Goal: Information Seeking & Learning: Learn about a topic

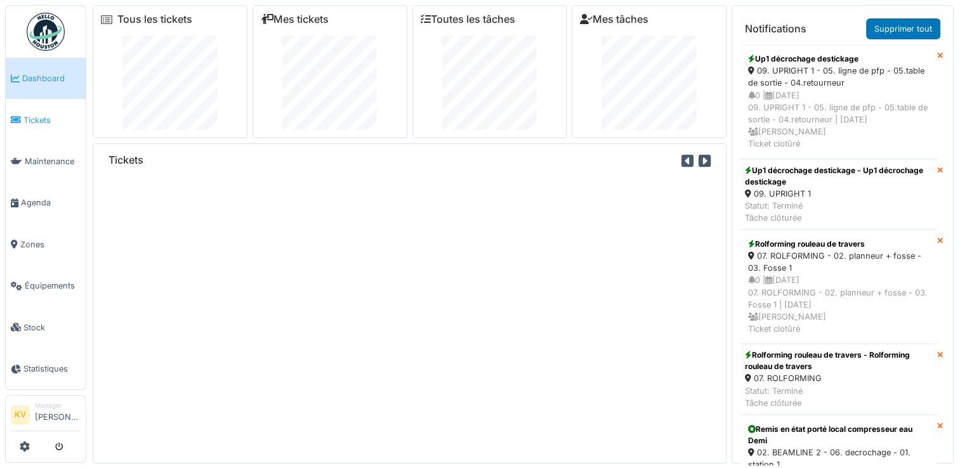
click at [53, 117] on span "Tickets" at bounding box center [51, 120] width 57 height 12
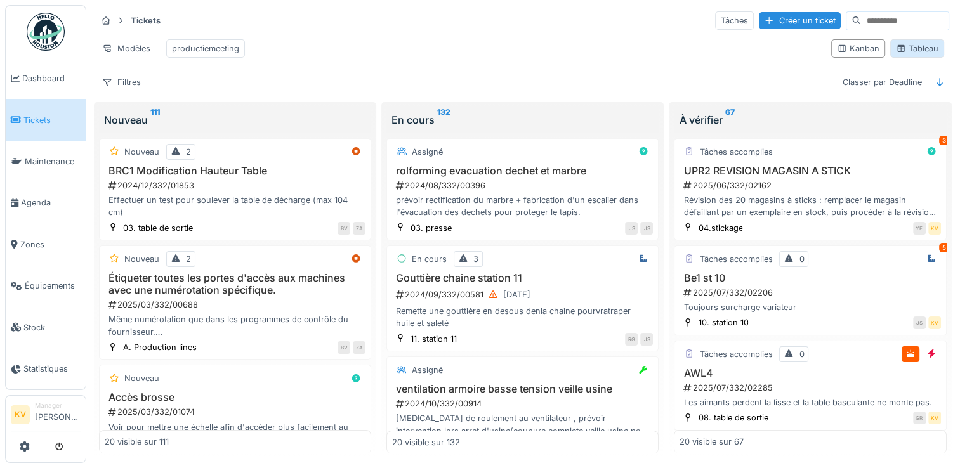
click at [898, 53] on div "Tableau" at bounding box center [917, 49] width 43 height 12
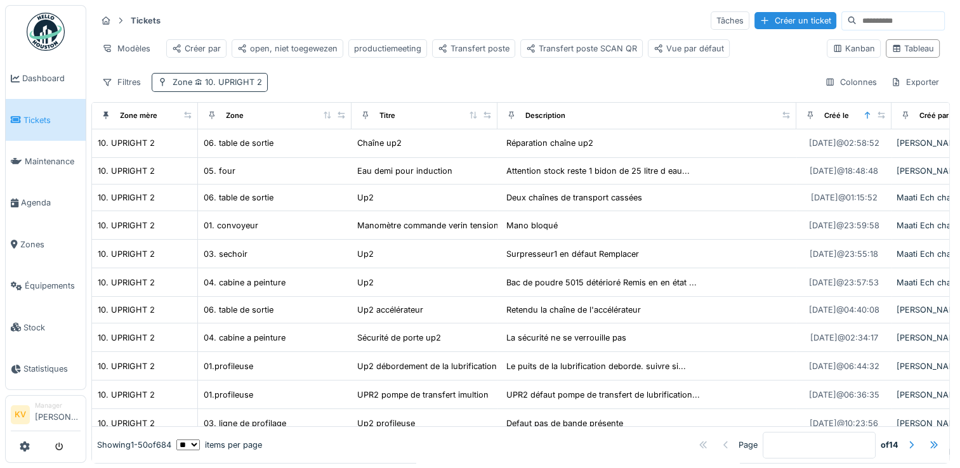
click at [232, 87] on span "10. UPRIGHT 2" at bounding box center [227, 82] width 70 height 10
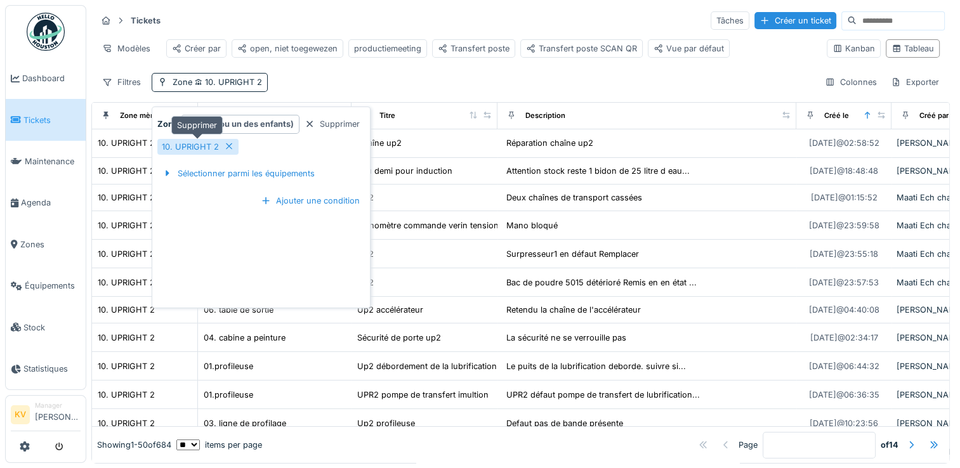
click at [225, 145] on icon at bounding box center [229, 146] width 10 height 8
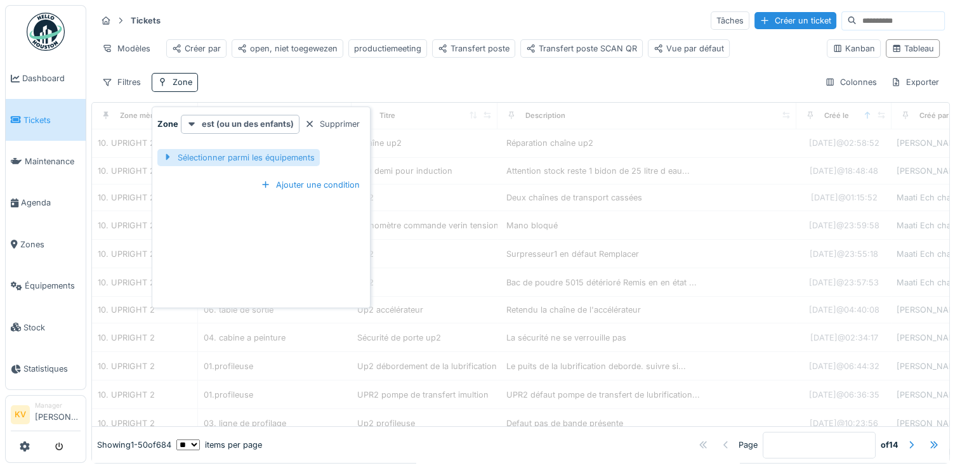
click at [228, 154] on div "Sélectionner parmi les équipements" at bounding box center [238, 157] width 162 height 17
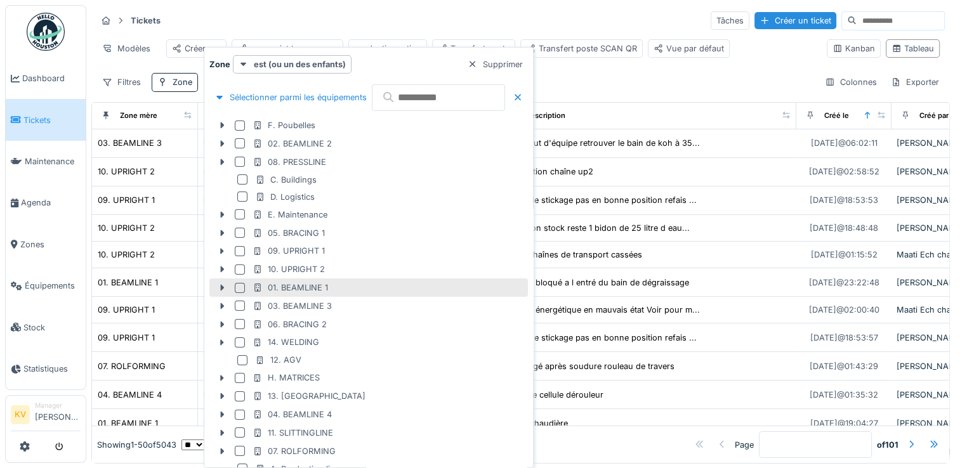
click at [240, 288] on div at bounding box center [240, 288] width 10 height 10
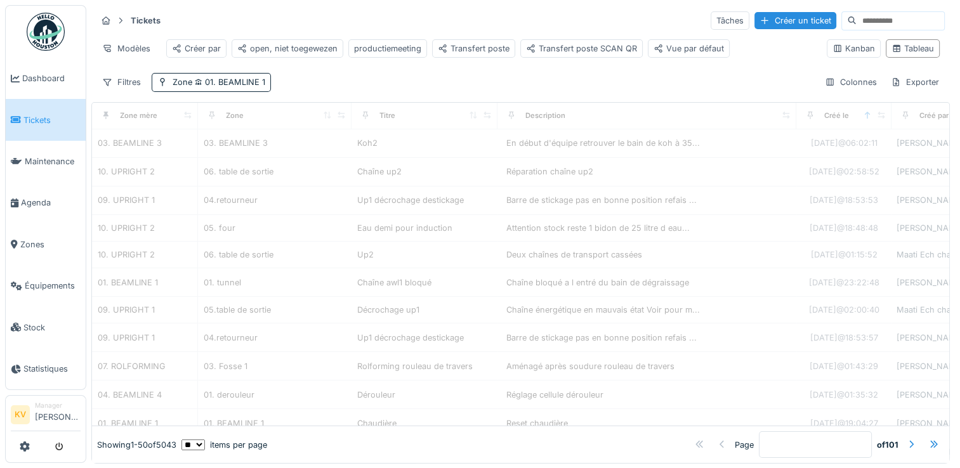
click at [490, 20] on div "Tickets Tâches Créer un ticket" at bounding box center [520, 20] width 848 height 21
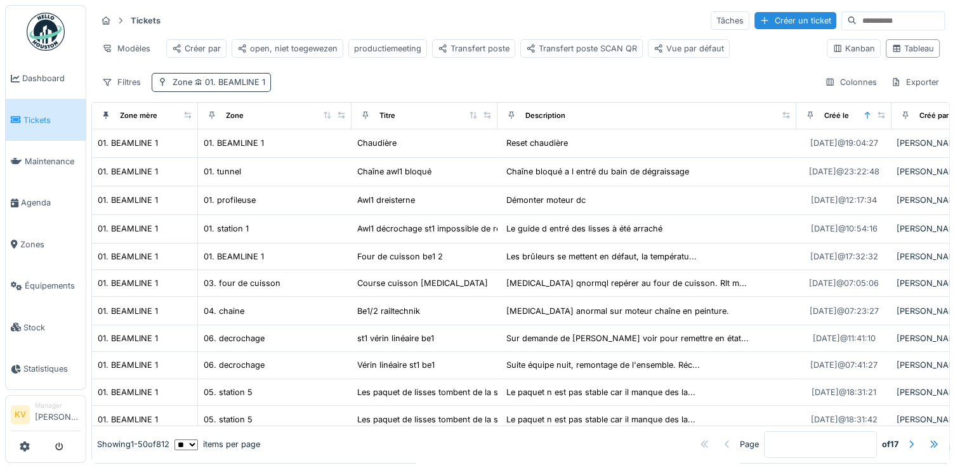
click at [226, 87] on span "01. BEAMLINE 1" at bounding box center [228, 82] width 73 height 10
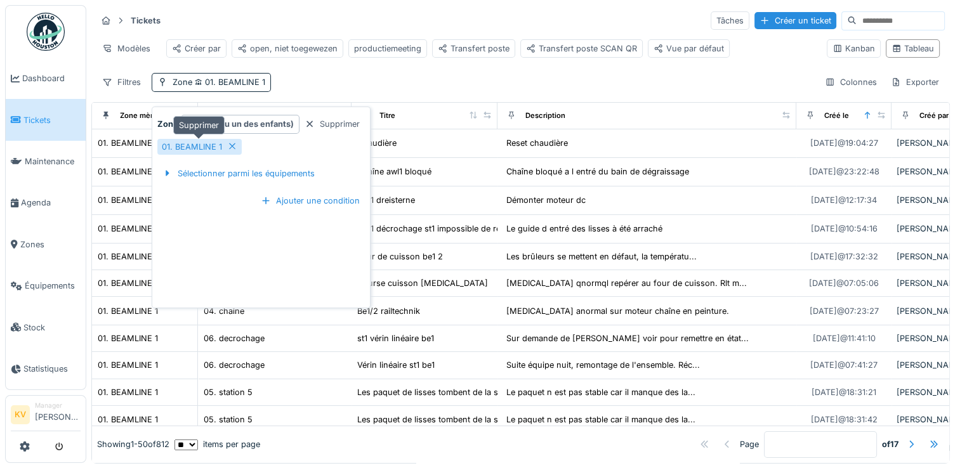
click at [234, 146] on icon at bounding box center [232, 146] width 10 height 8
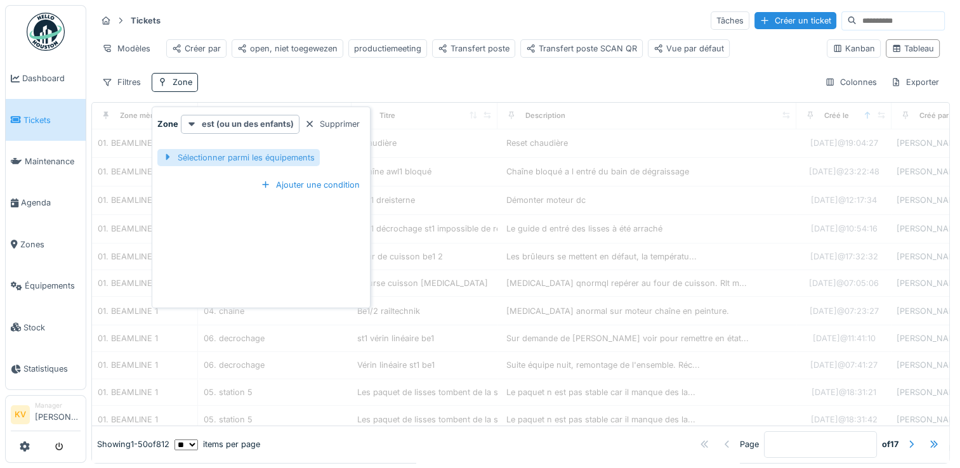
click at [228, 159] on div "Sélectionner parmi les équipements" at bounding box center [238, 157] width 162 height 17
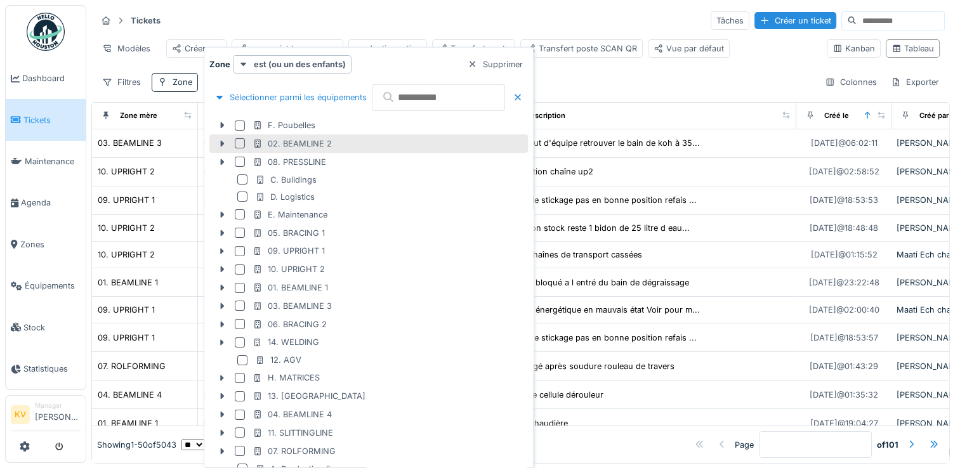
click at [240, 142] on div at bounding box center [240, 143] width 10 height 10
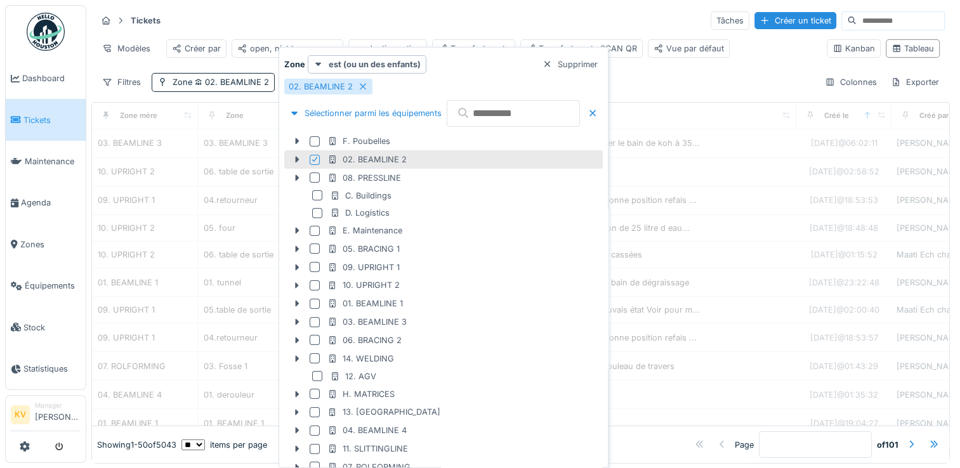
click at [665, 80] on div "Tickets Tâches Créer un ticket Modèles Créer par open, niet toegewezen producti…" at bounding box center [520, 51] width 859 height 92
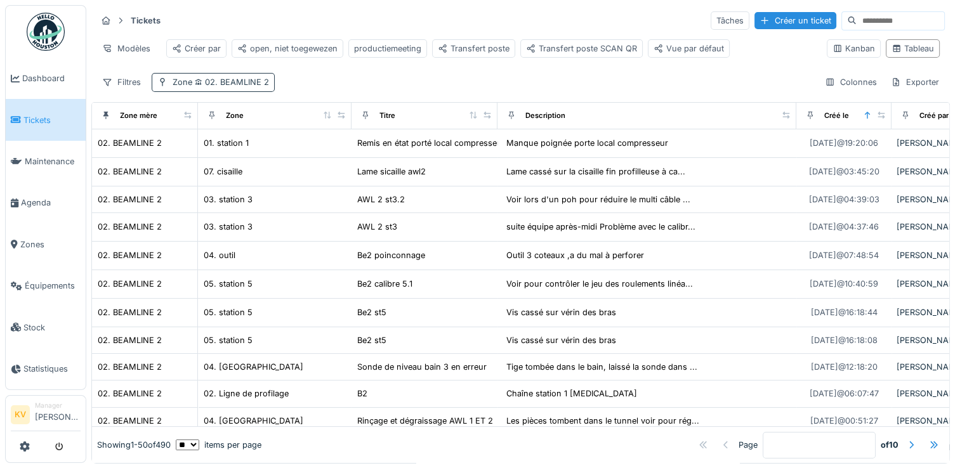
click at [267, 91] on div "Zone 02. BEAMLINE 2" at bounding box center [213, 82] width 123 height 18
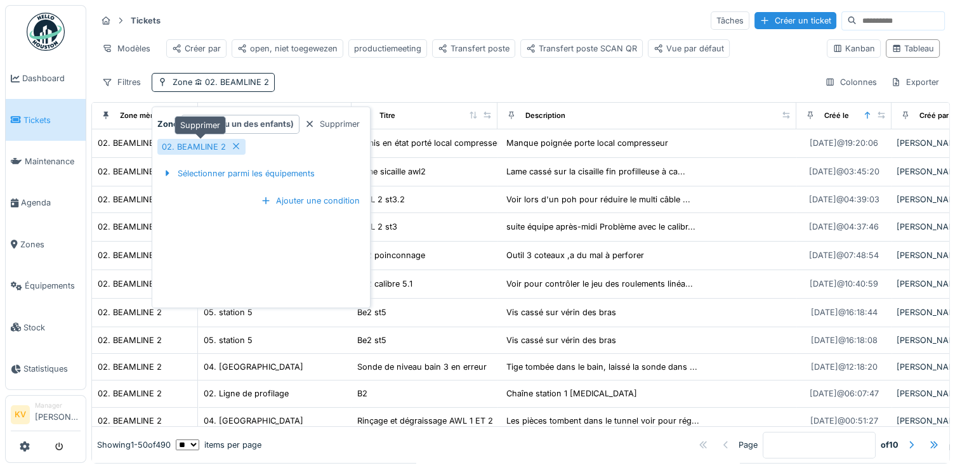
click at [234, 143] on icon at bounding box center [236, 146] width 10 height 8
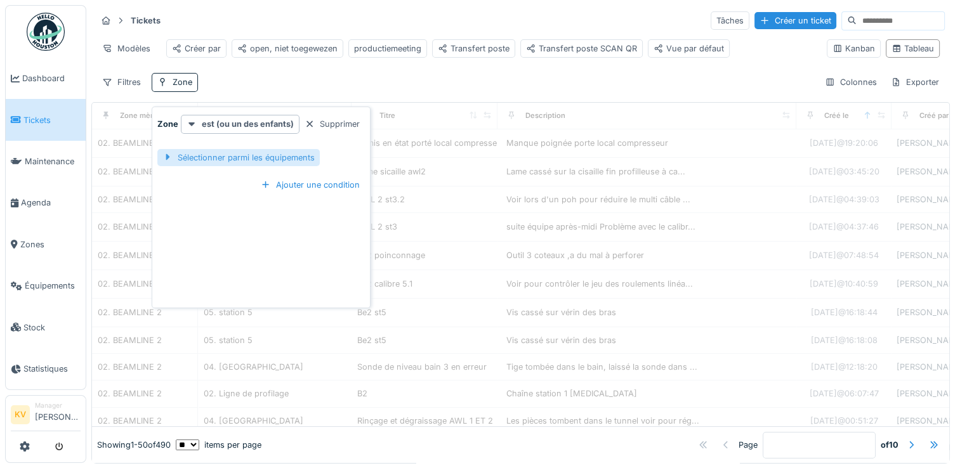
click at [237, 157] on div "Sélectionner parmi les équipements" at bounding box center [238, 157] width 162 height 17
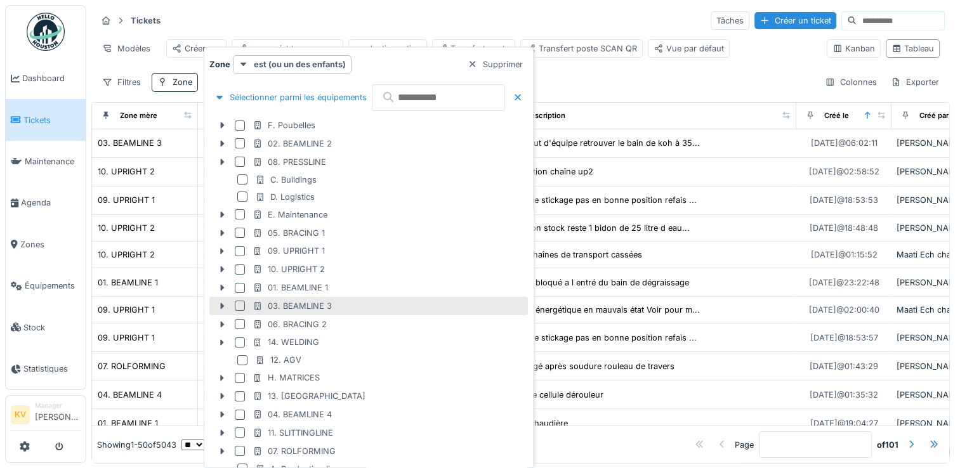
click at [240, 305] on div at bounding box center [240, 306] width 10 height 10
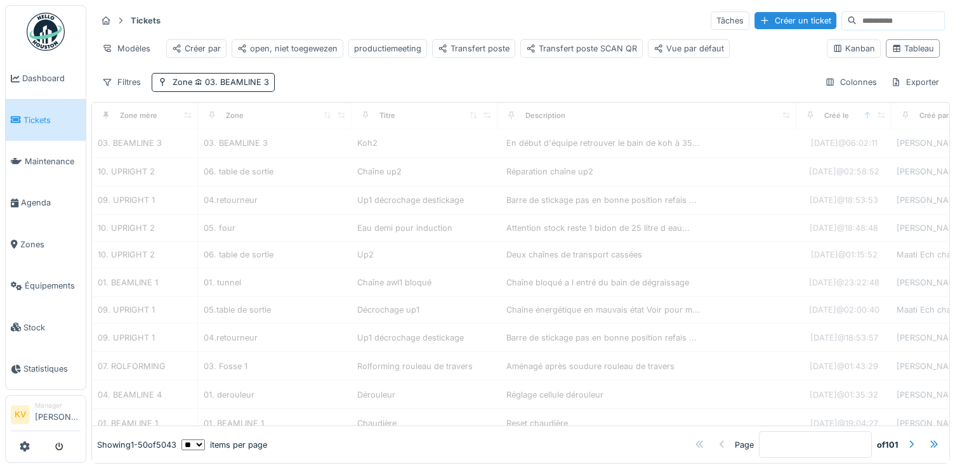
click at [525, 20] on div "Tickets Tâches Créer un ticket" at bounding box center [520, 20] width 848 height 21
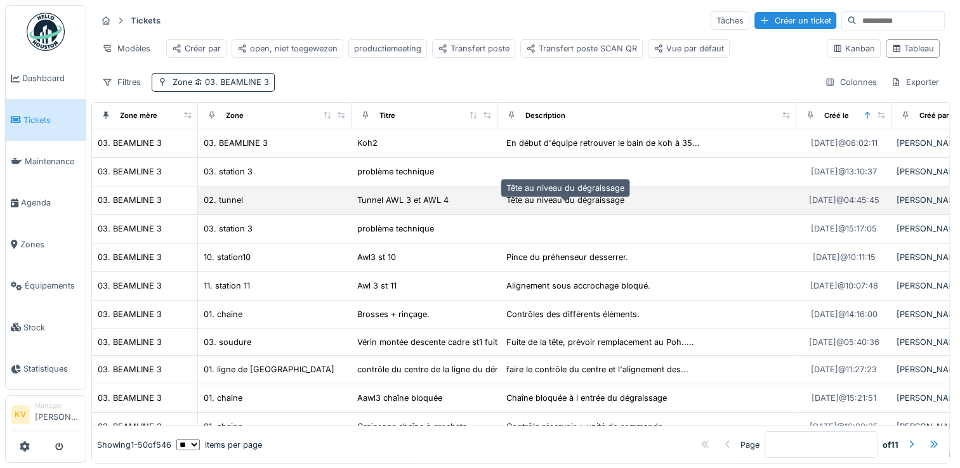
click at [546, 206] on div "Tête au niveau du dégraissage" at bounding box center [565, 200] width 118 height 12
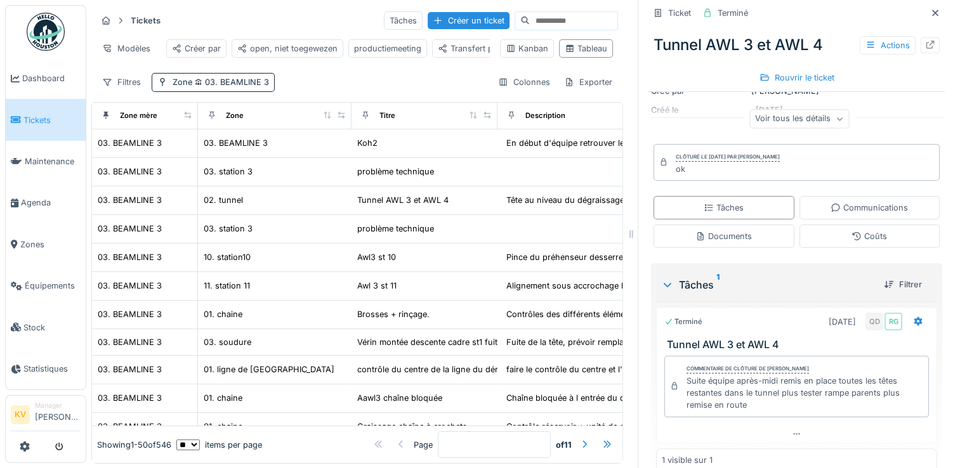
scroll to position [185, 0]
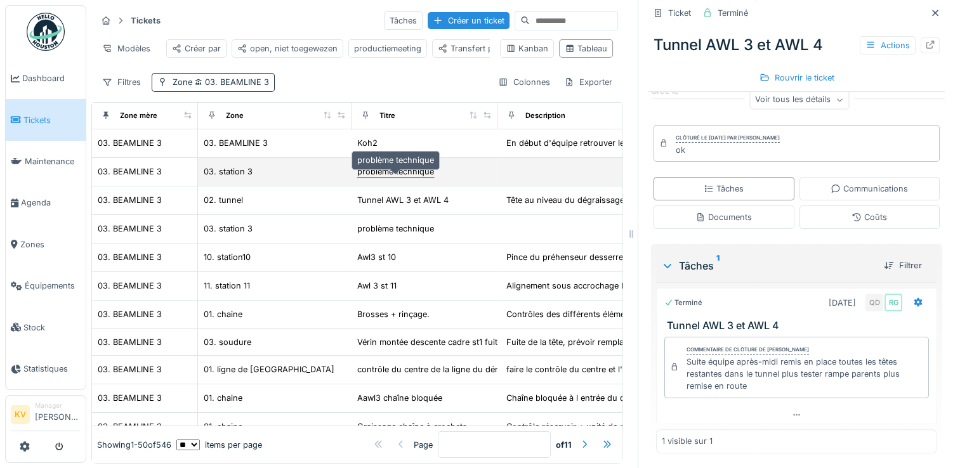
click at [404, 178] on div "problème technique" at bounding box center [395, 172] width 77 height 12
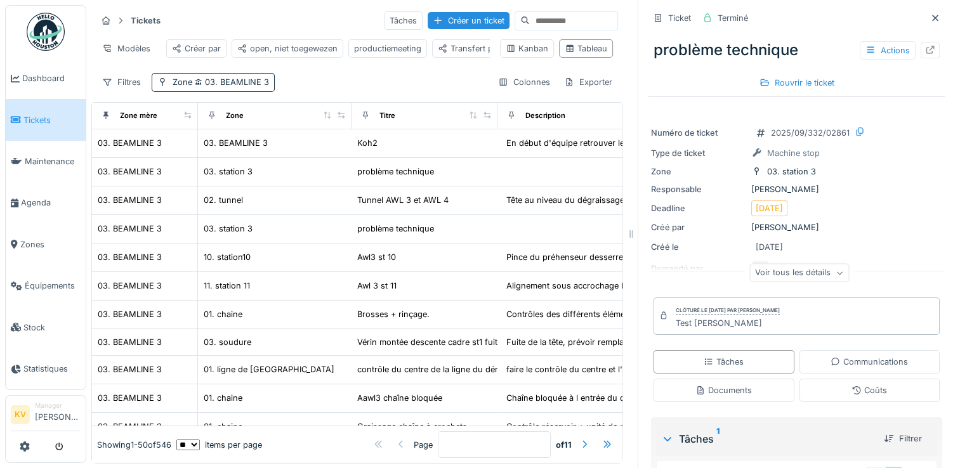
scroll to position [109, 0]
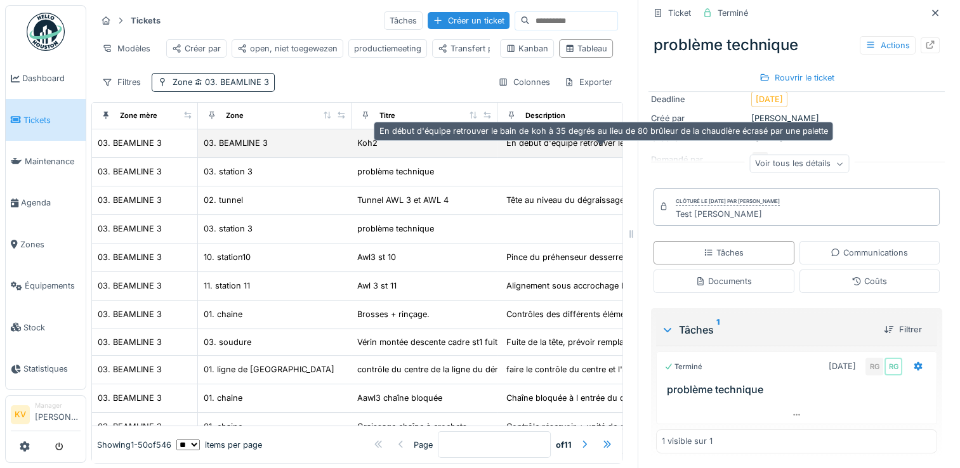
click at [525, 149] on div "En début d'équipe retrouver le bain de koh à 35..." at bounding box center [603, 143] width 194 height 12
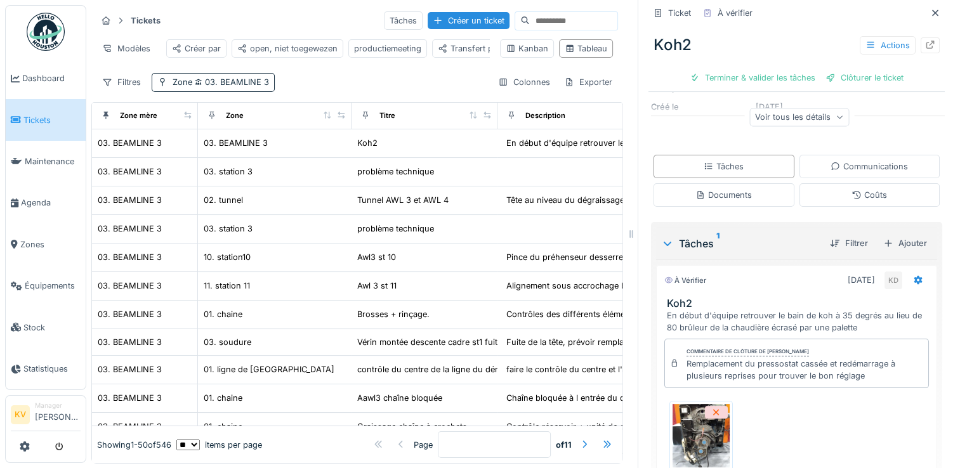
scroll to position [213, 0]
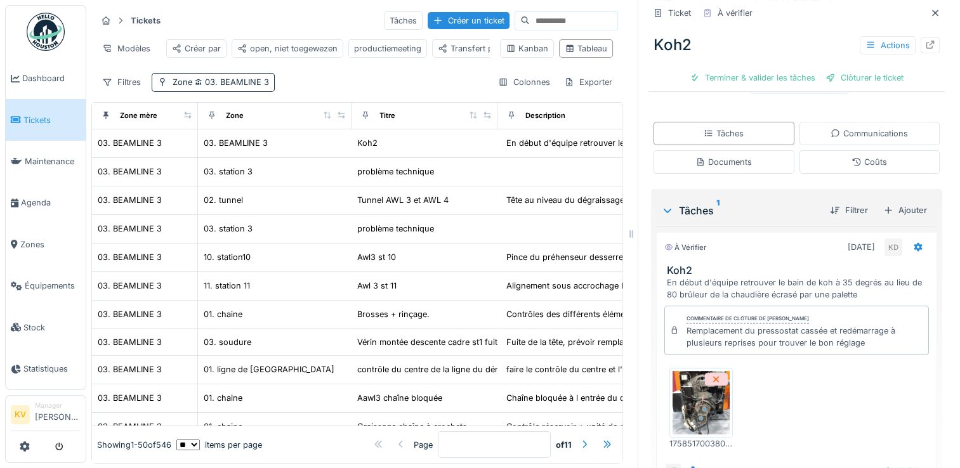
drag, startPoint x: 918, startPoint y: 13, endPoint x: 381, endPoint y: 82, distance: 540.7
click at [381, 82] on div "Tickets Tâches Créer un ticket Modèles Créer par open, niet toegewezen producti…" at bounding box center [357, 51] width 532 height 92
click at [930, 15] on icon at bounding box center [935, 13] width 10 height 8
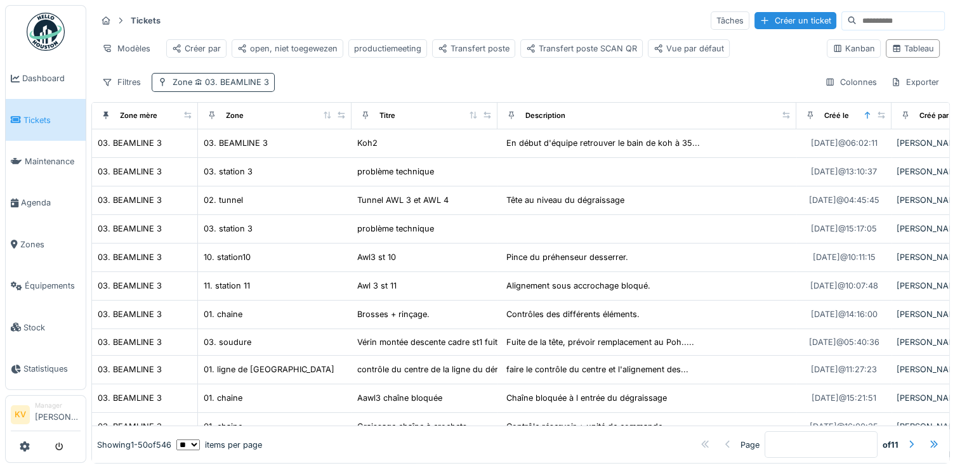
click at [221, 87] on span "03. BEAMLINE 3" at bounding box center [230, 82] width 77 height 10
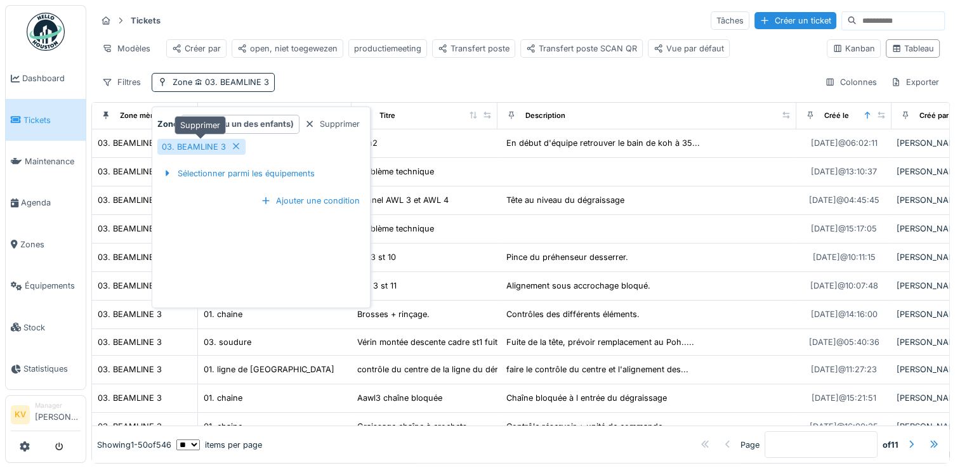
click at [234, 145] on icon at bounding box center [236, 146] width 10 height 8
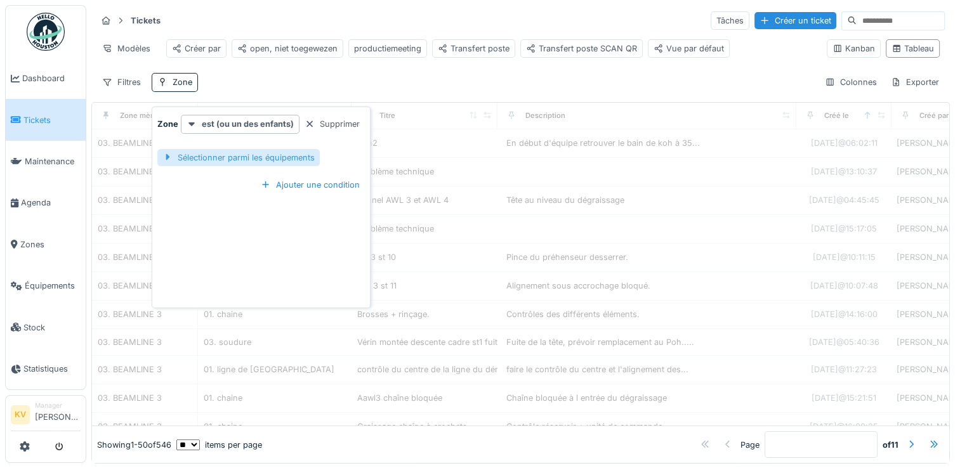
click at [242, 161] on div "Sélectionner parmi les équipements" at bounding box center [238, 157] width 162 height 17
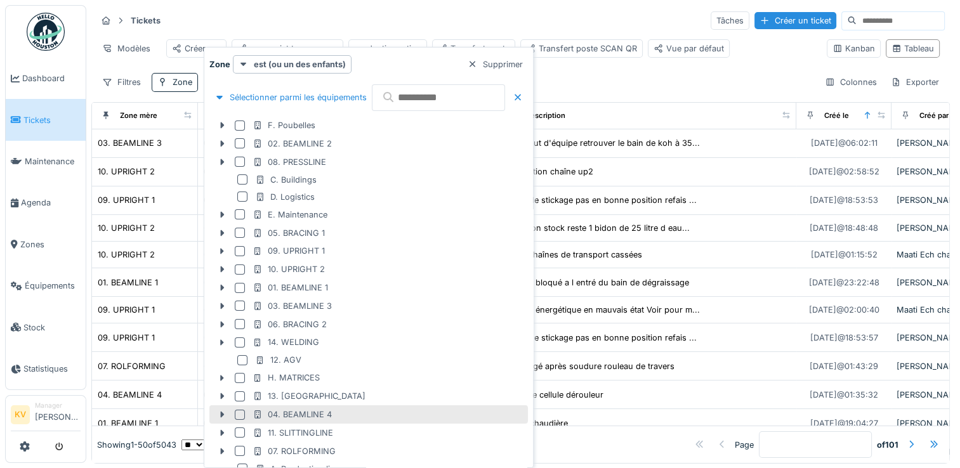
click at [237, 414] on div at bounding box center [240, 415] width 10 height 10
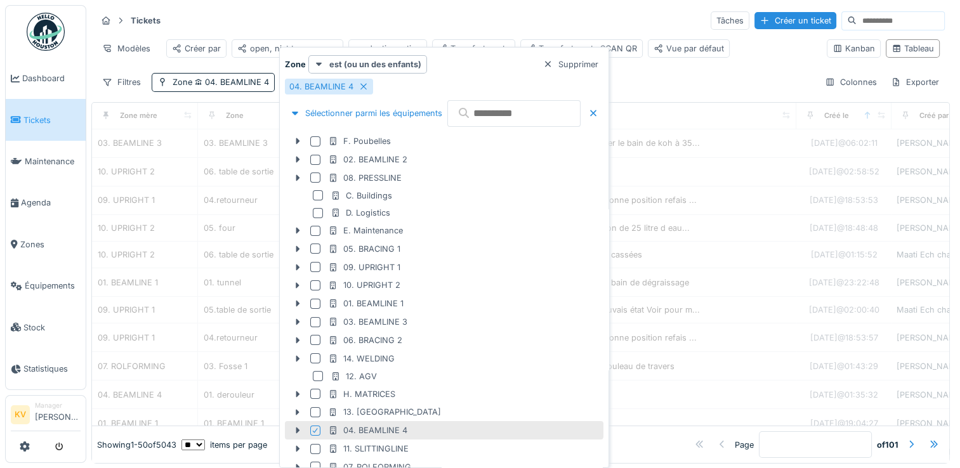
click at [470, 23] on div "Tickets Tâches Créer un ticket" at bounding box center [520, 20] width 848 height 21
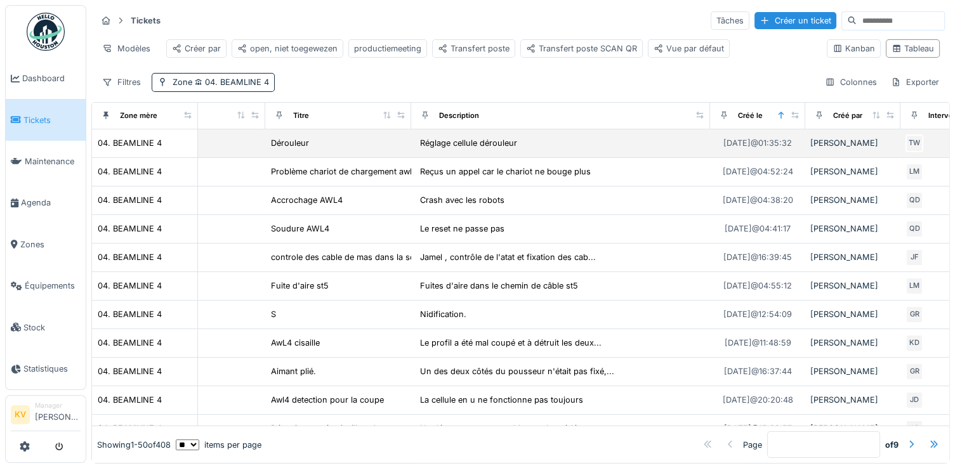
scroll to position [0, 88]
click at [435, 149] on div "Réglage cellule dérouleur" at bounding box center [466, 143] width 97 height 12
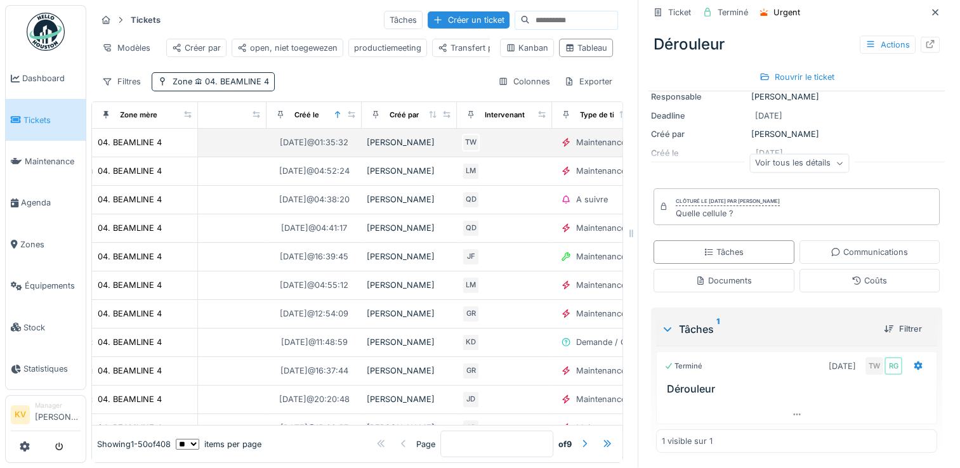
scroll to position [0, 519]
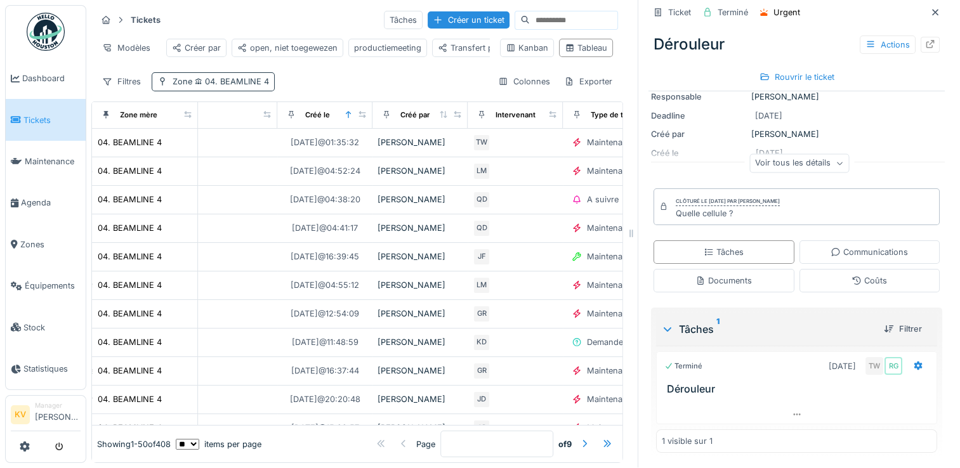
click at [234, 81] on span "04. BEAMLINE 4" at bounding box center [230, 82] width 77 height 10
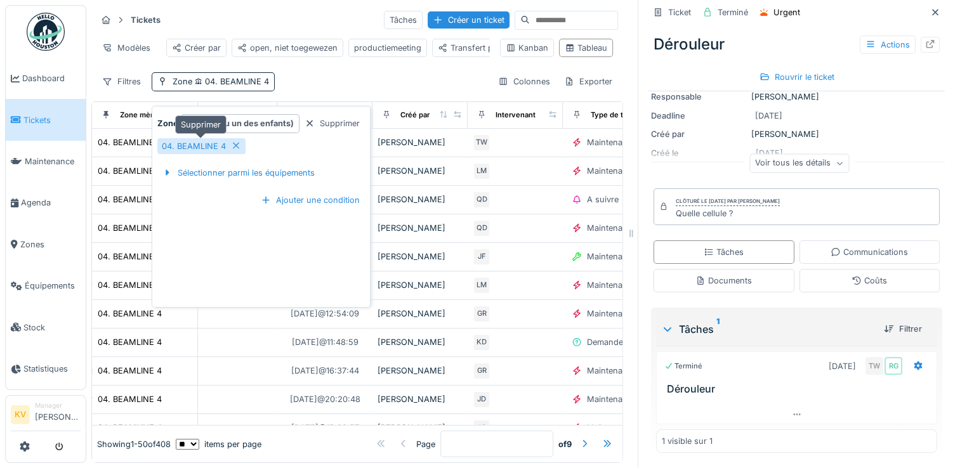
click at [235, 142] on icon at bounding box center [236, 146] width 10 height 8
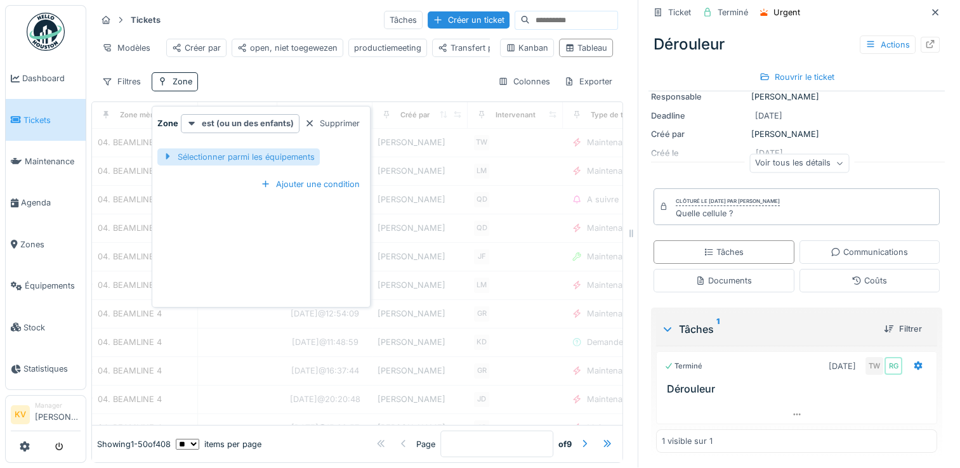
click at [239, 148] on div "Sélectionner parmi les équipements" at bounding box center [238, 156] width 162 height 17
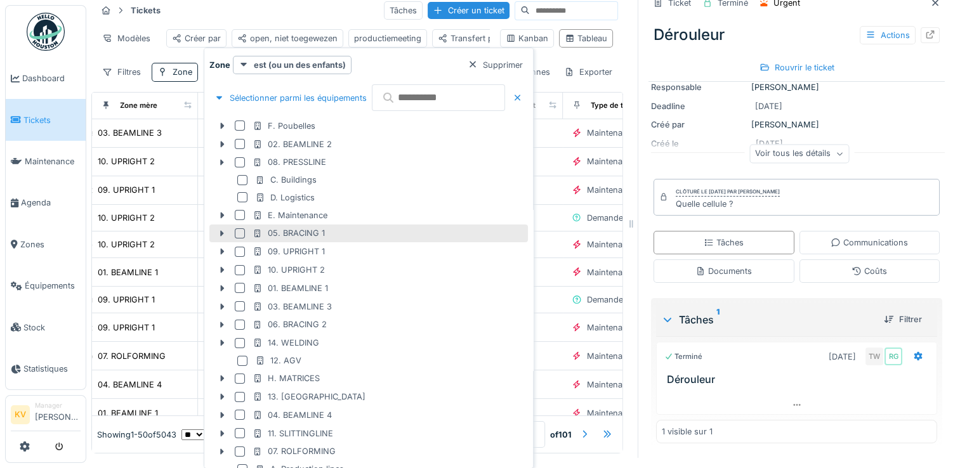
click at [240, 235] on div at bounding box center [240, 233] width 10 height 10
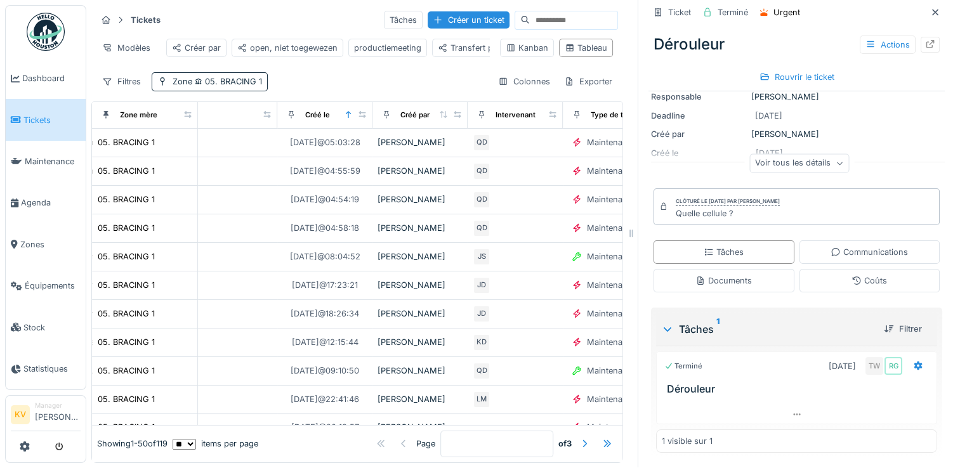
click at [269, 15] on div "Tickets Tâches Créer un ticket" at bounding box center [357, 20] width 522 height 21
click at [930, 8] on icon at bounding box center [935, 12] width 10 height 8
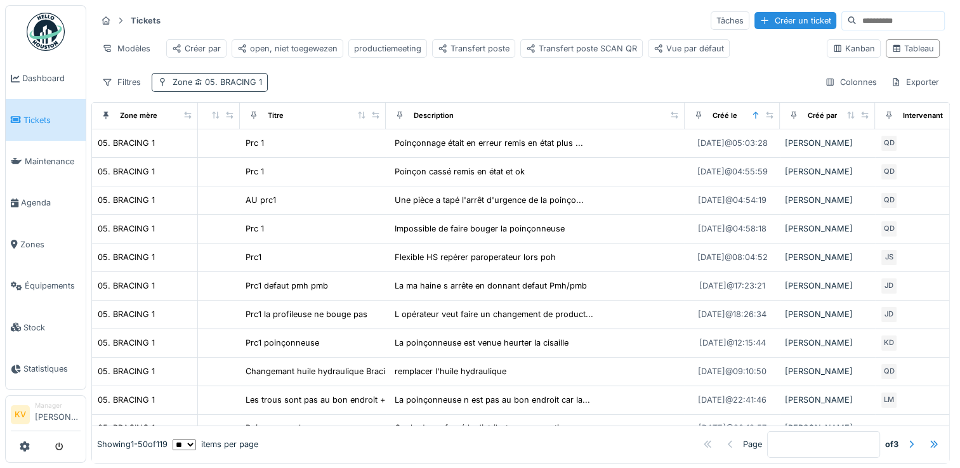
click at [215, 87] on span "05. BRACING 1" at bounding box center [227, 82] width 70 height 10
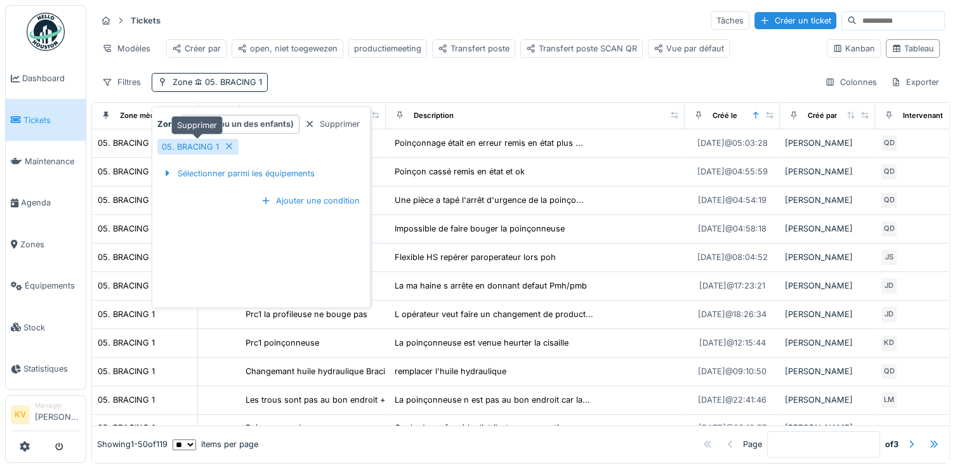
click at [229, 148] on icon at bounding box center [229, 146] width 10 height 8
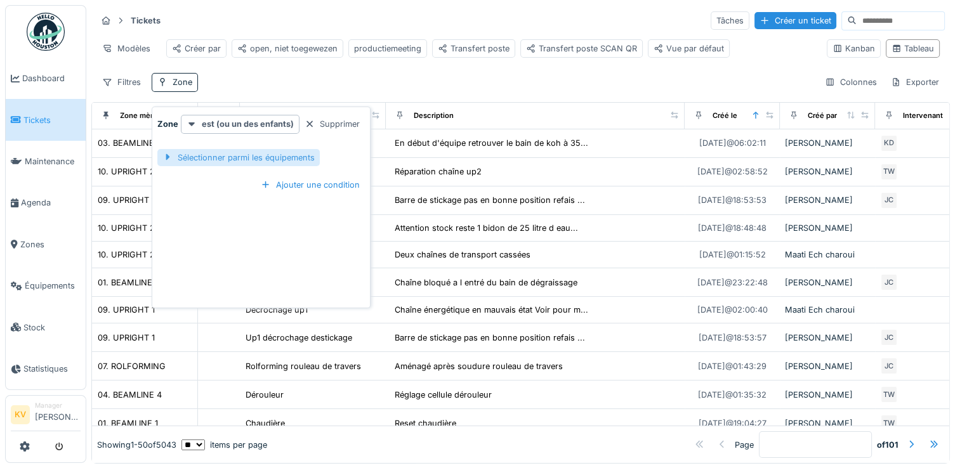
click at [211, 154] on div "Sélectionner parmi les équipements" at bounding box center [238, 157] width 162 height 17
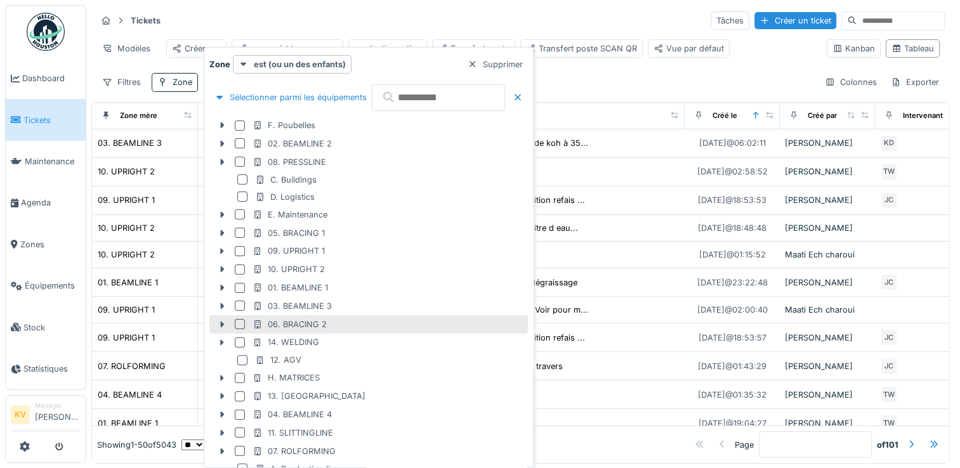
click at [240, 324] on div at bounding box center [240, 324] width 10 height 10
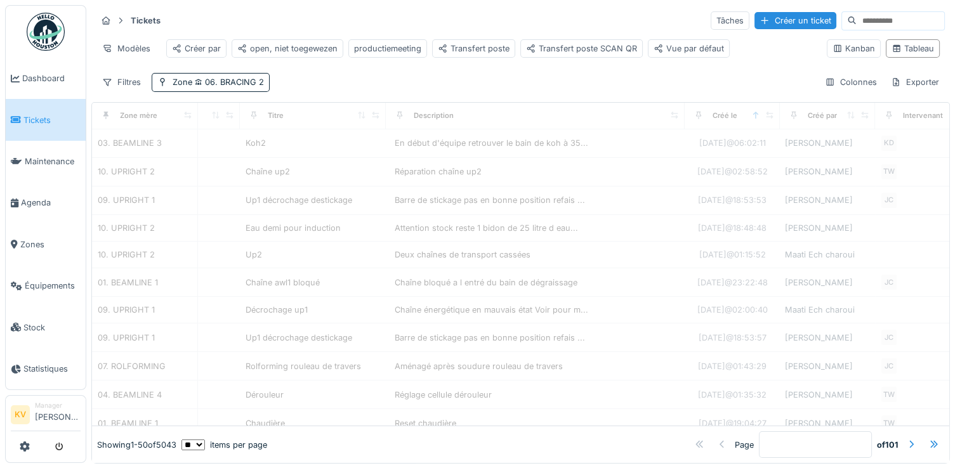
click at [466, 11] on div "Tickets Tâches Créer un ticket" at bounding box center [520, 20] width 848 height 21
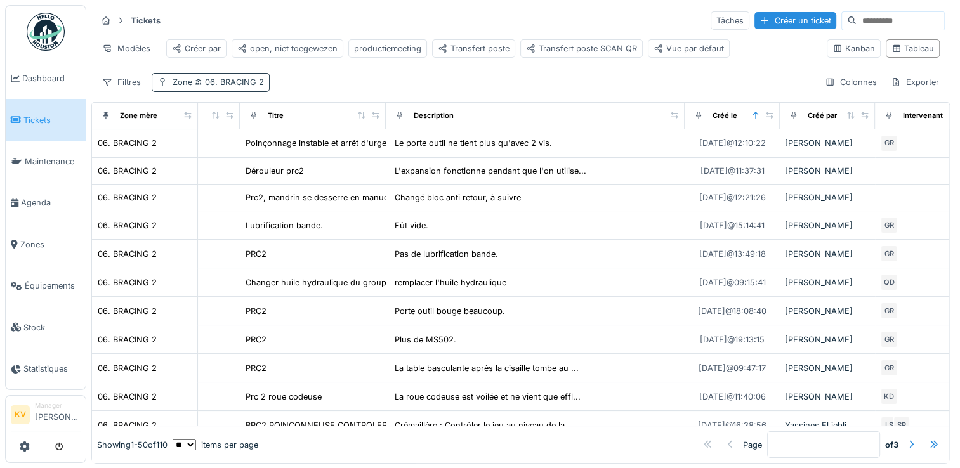
click at [254, 87] on span "06. BRACING 2" at bounding box center [228, 82] width 72 height 10
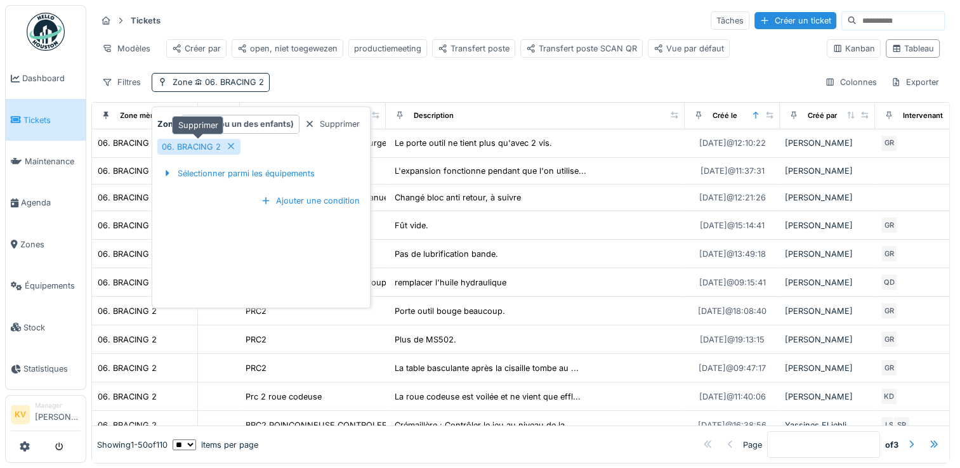
click at [230, 147] on icon at bounding box center [231, 146] width 6 height 6
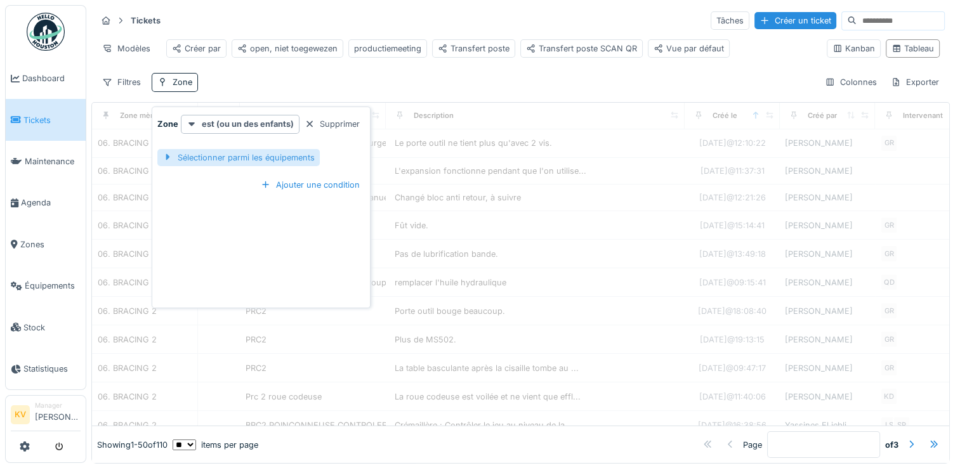
click at [232, 156] on div "Sélectionner parmi les équipements" at bounding box center [238, 157] width 162 height 17
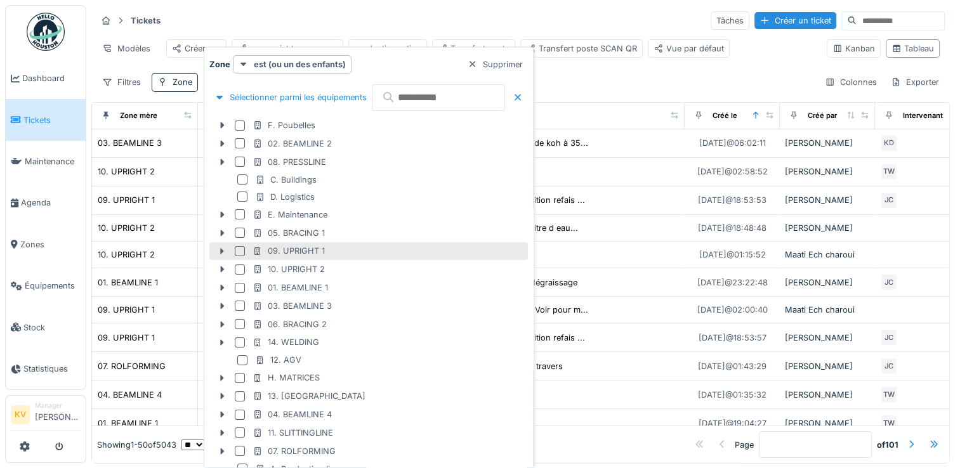
click at [237, 251] on div at bounding box center [240, 251] width 10 height 10
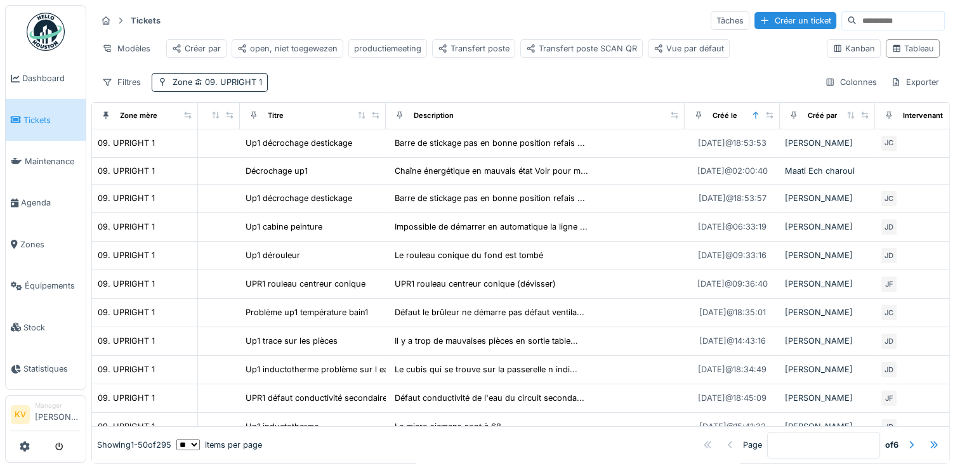
click at [345, 29] on div "Tickets Tâches Créer un ticket" at bounding box center [520, 20] width 848 height 21
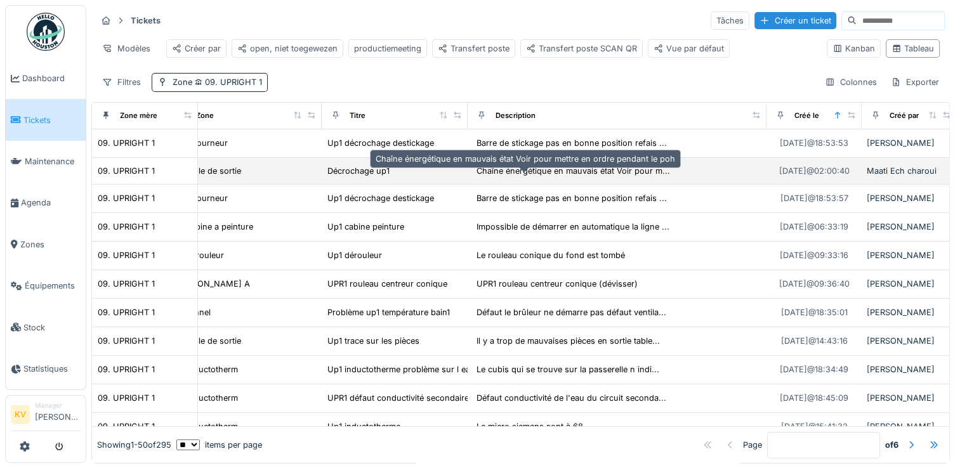
scroll to position [0, 23]
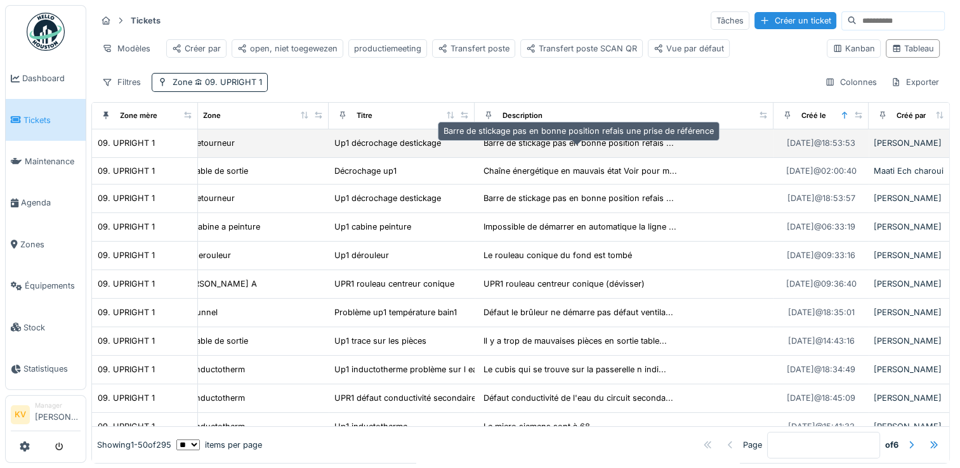
click at [543, 148] on div "Barre de stickage pas en bonne position refais ..." at bounding box center [579, 143] width 190 height 12
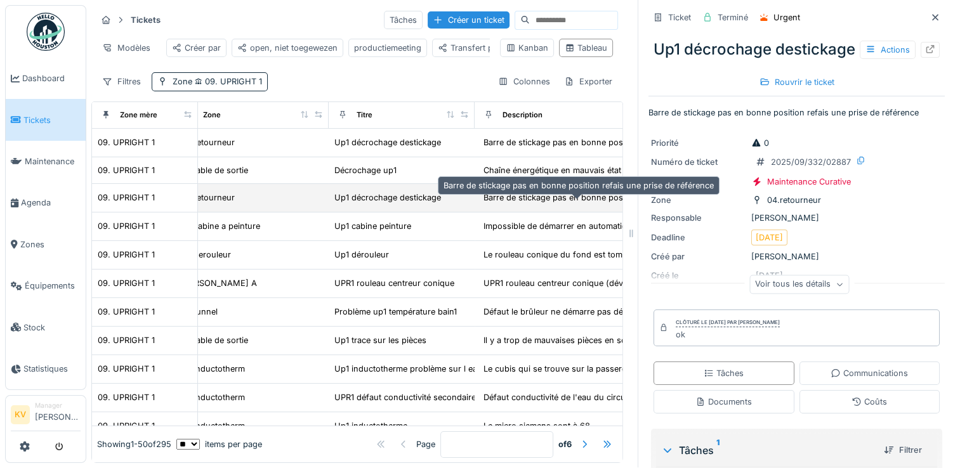
click at [516, 197] on div "Barre de stickage pas en bonne position refais ..." at bounding box center [579, 198] width 190 height 12
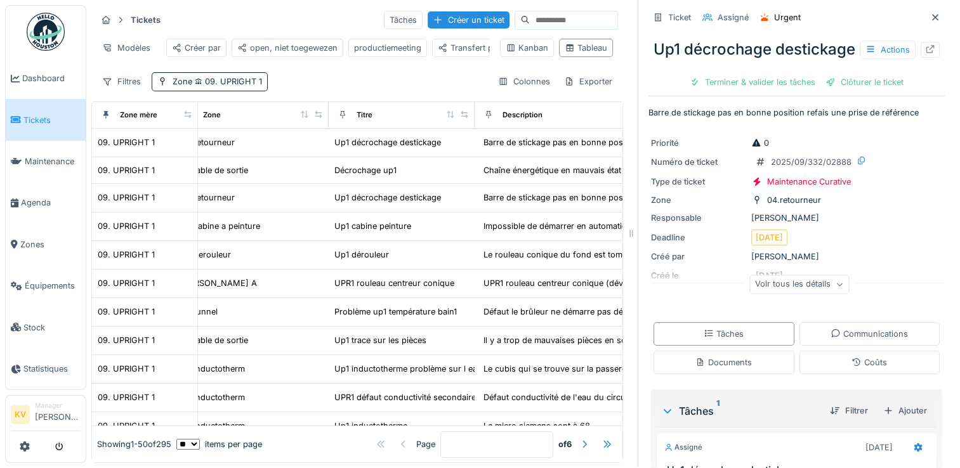
scroll to position [180, 0]
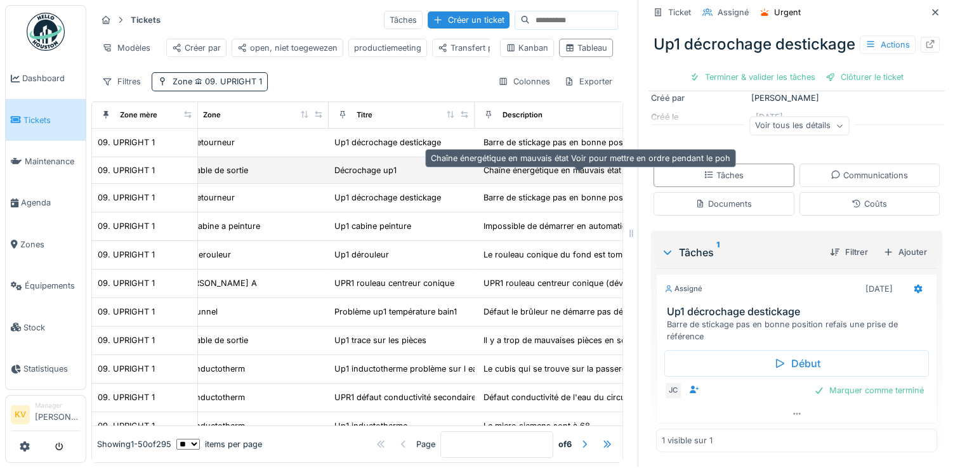
click at [505, 171] on div "Chaîne énergétique en mauvais état Voir pour m..." at bounding box center [581, 170] width 194 height 12
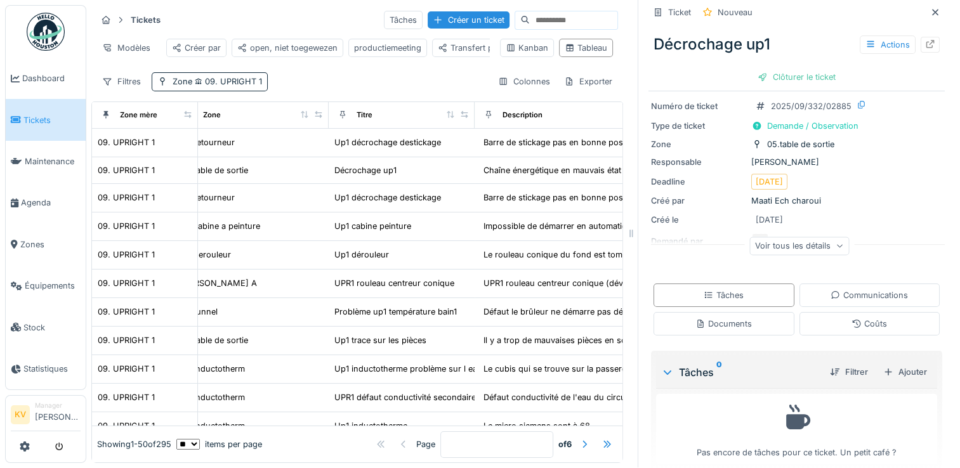
scroll to position [69, 0]
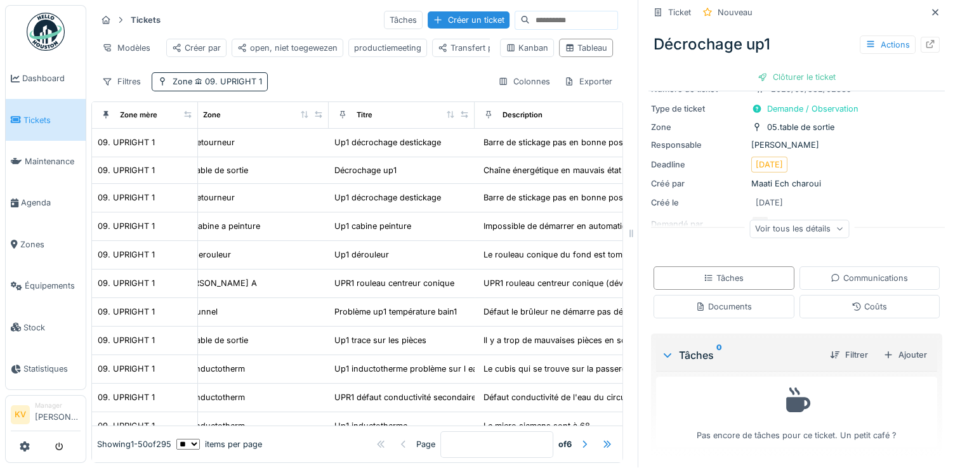
click at [828, 221] on div "Voir tous les détails" at bounding box center [799, 229] width 100 height 18
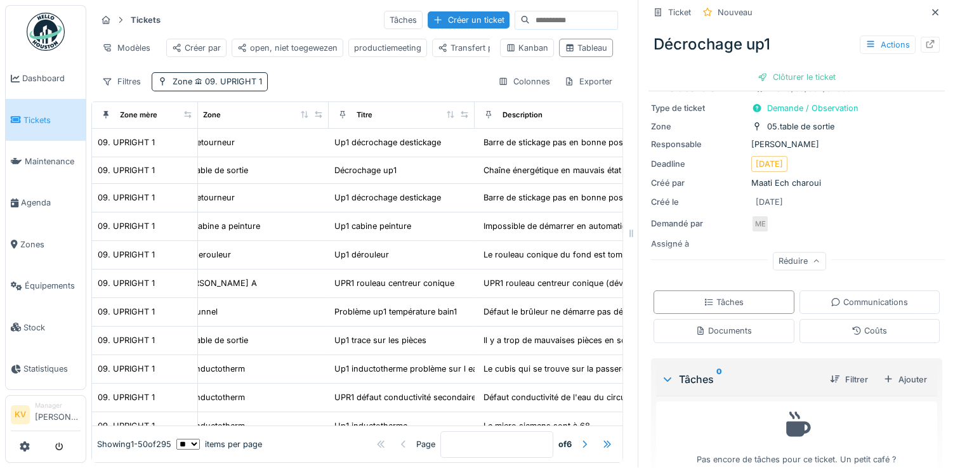
scroll to position [0, 0]
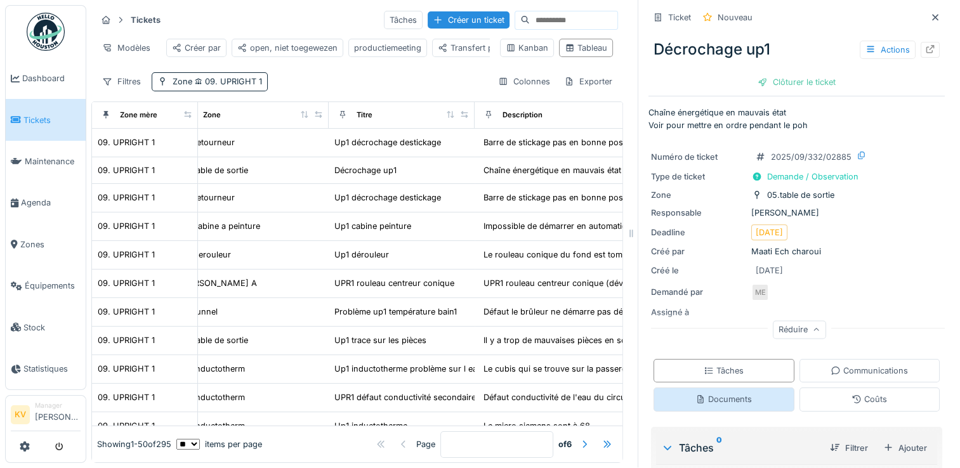
click at [713, 393] on div "Documents" at bounding box center [723, 399] width 56 height 12
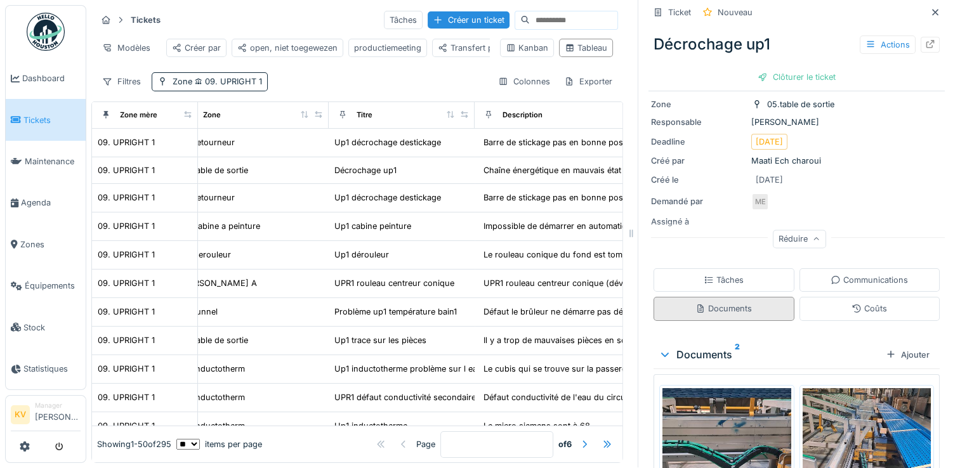
scroll to position [239, 0]
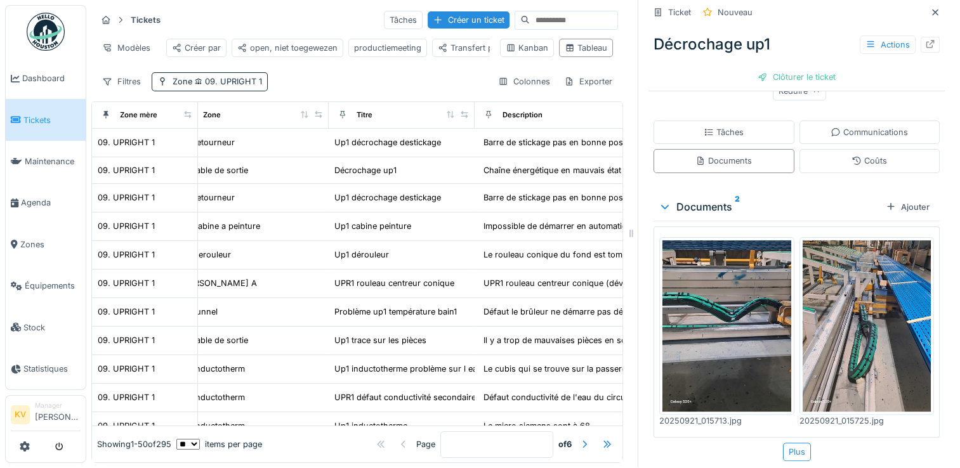
click at [709, 291] on img at bounding box center [726, 325] width 129 height 171
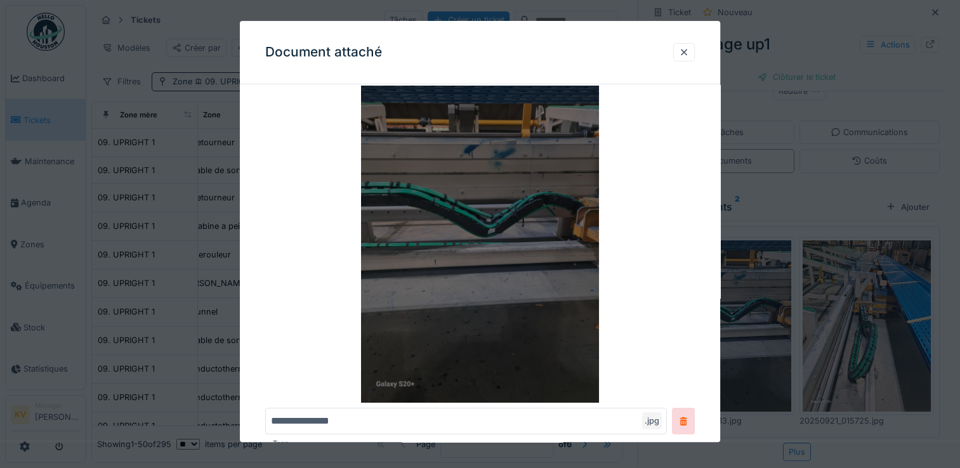
scroll to position [46, 0]
drag, startPoint x: 548, startPoint y: 235, endPoint x: 654, endPoint y: 224, distance: 107.2
click at [654, 224] on img at bounding box center [480, 243] width 430 height 317
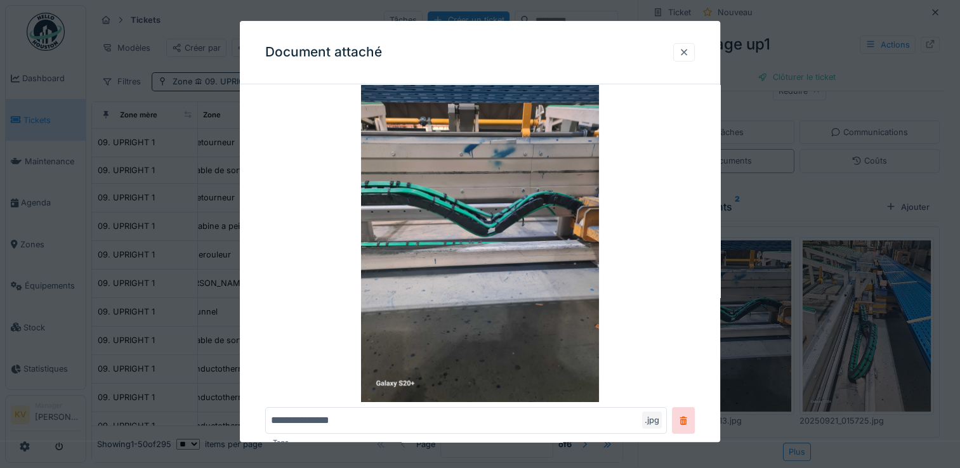
click at [689, 51] on div at bounding box center [684, 52] width 10 height 12
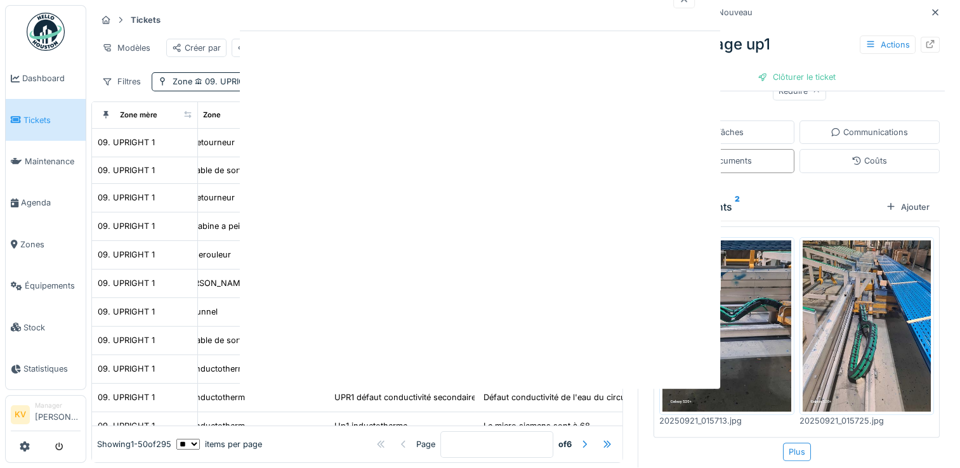
scroll to position [0, 0]
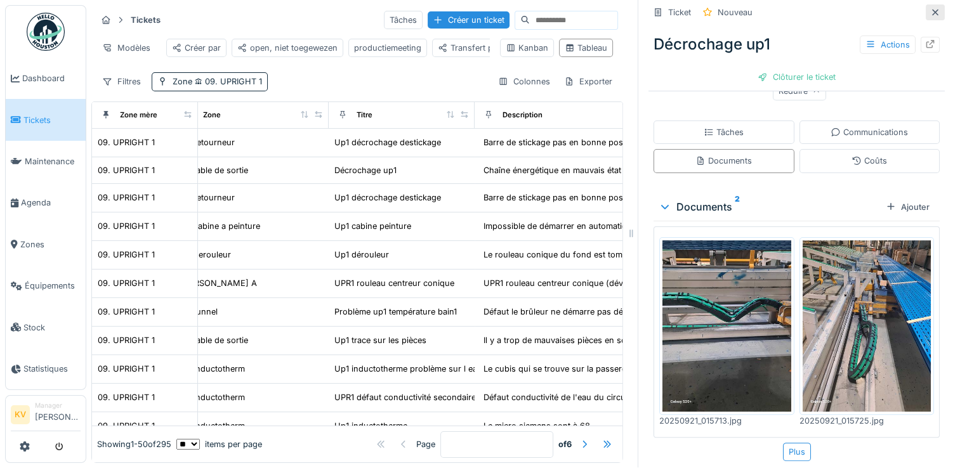
click at [932, 9] on icon at bounding box center [935, 12] width 6 height 6
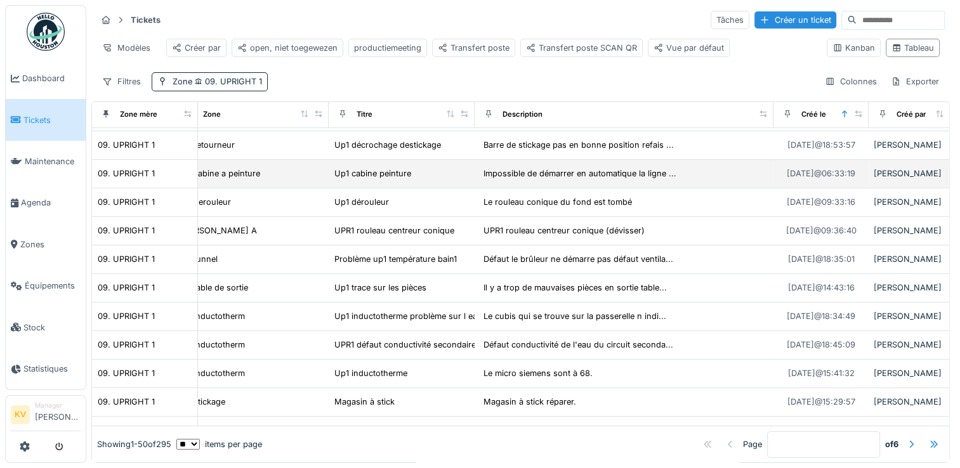
scroll to position [53, 23]
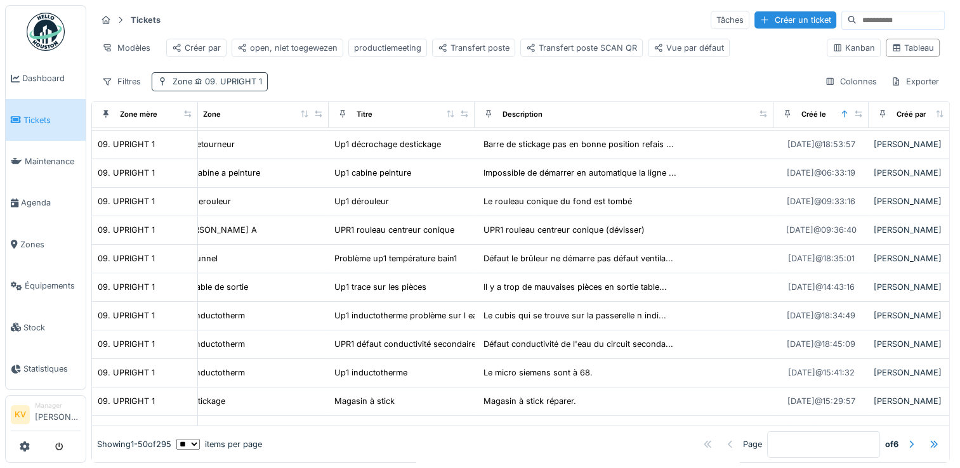
click at [237, 79] on span "09. UPRIGHT 1" at bounding box center [227, 82] width 70 height 10
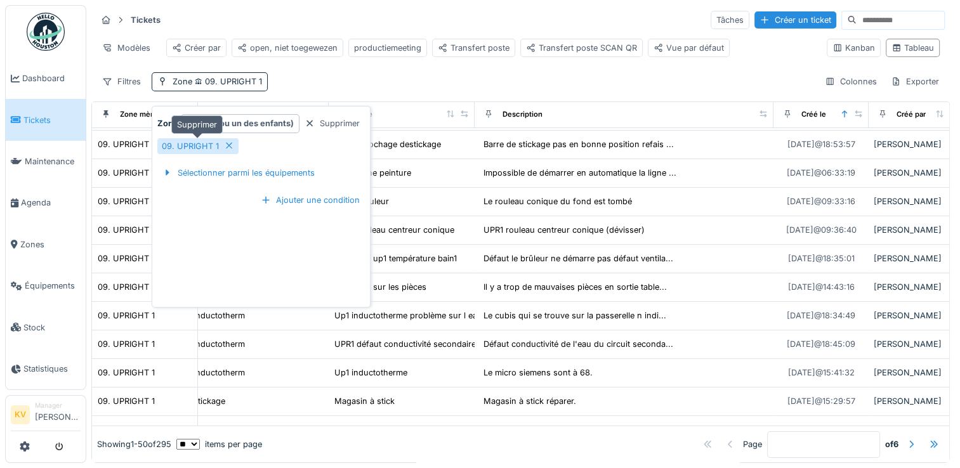
click at [229, 142] on icon at bounding box center [229, 146] width 10 height 8
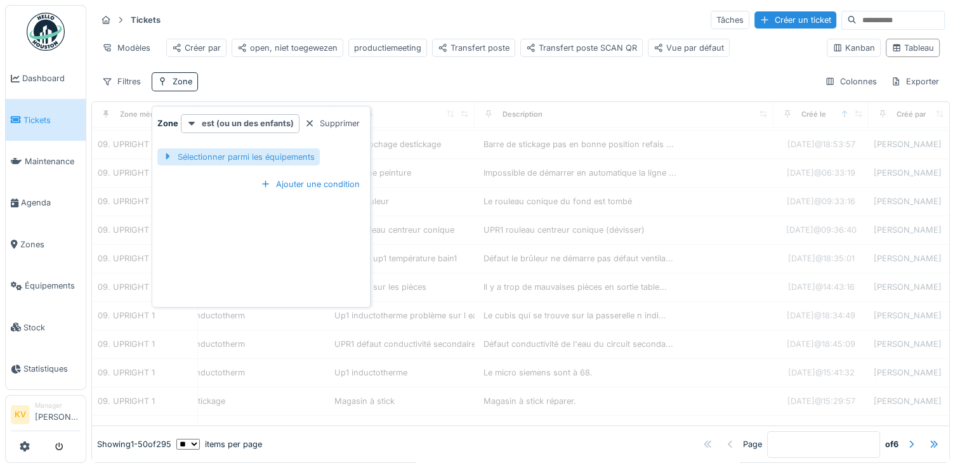
click at [229, 150] on div "Sélectionner parmi les équipements" at bounding box center [238, 156] width 162 height 17
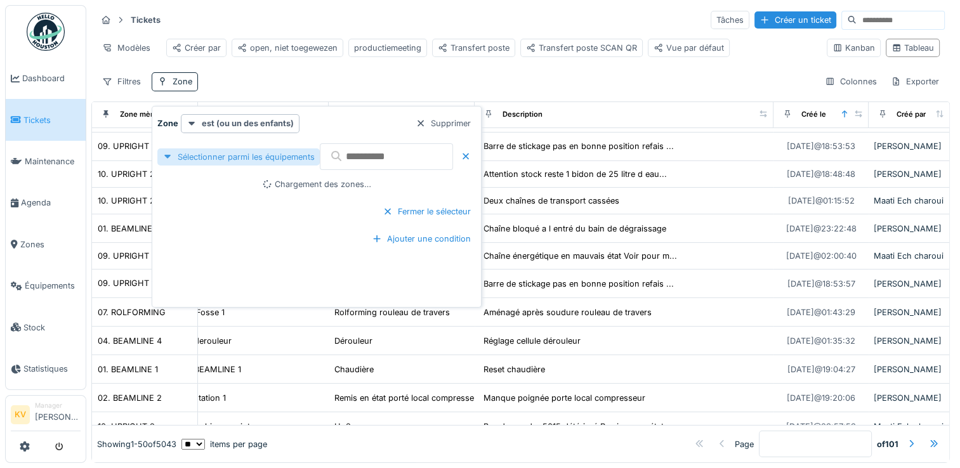
scroll to position [110, 23]
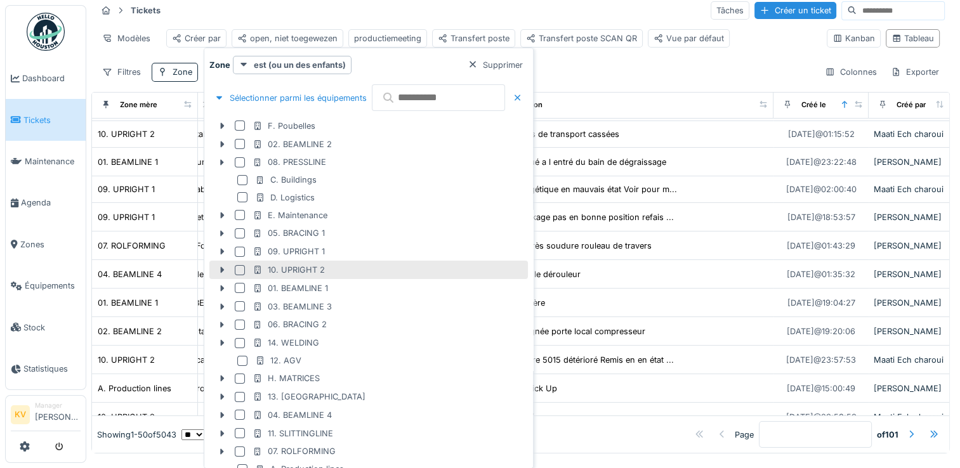
click at [239, 265] on div at bounding box center [240, 270] width 10 height 10
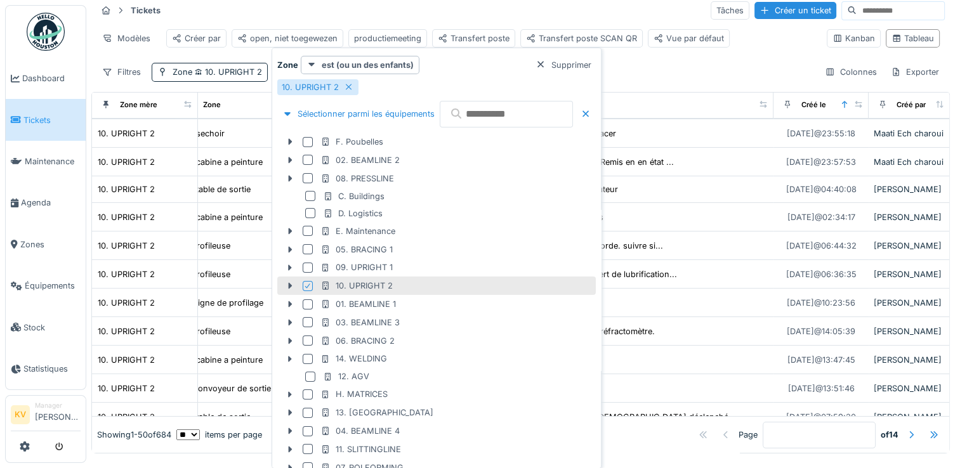
scroll to position [53, 23]
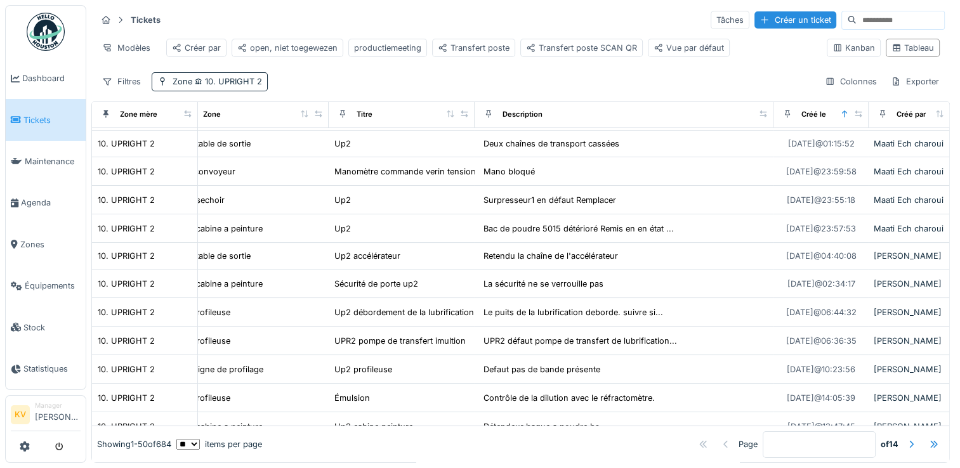
click at [505, 10] on div "Tickets Tâches Créer un ticket" at bounding box center [520, 20] width 848 height 21
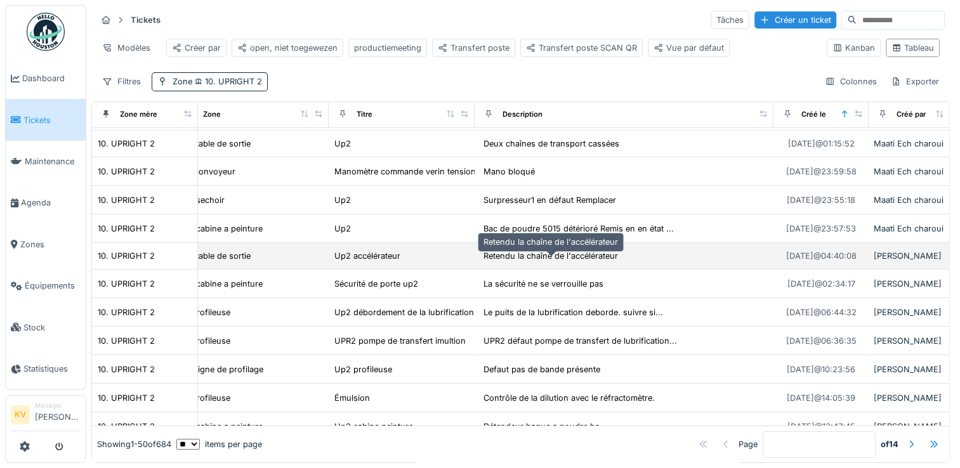
click at [523, 256] on div "Retendu la chaîne de l'accélérateur" at bounding box center [551, 256] width 135 height 12
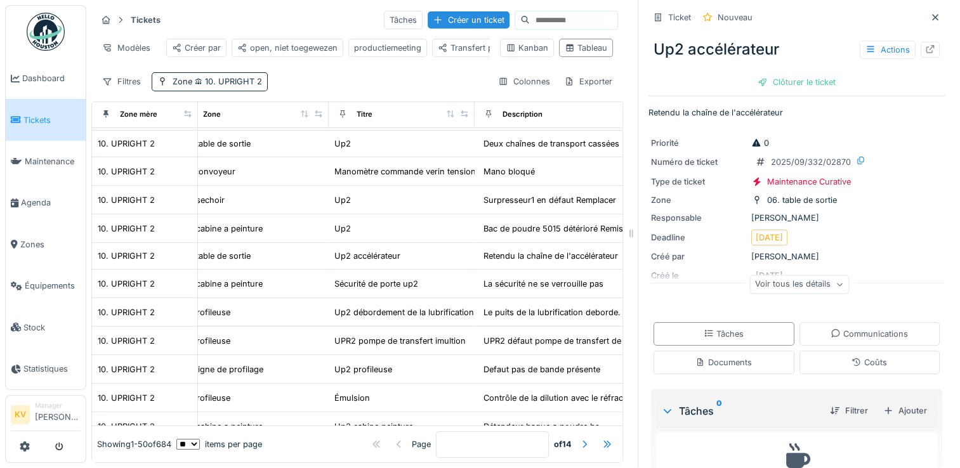
click at [836, 282] on icon at bounding box center [840, 285] width 8 height 6
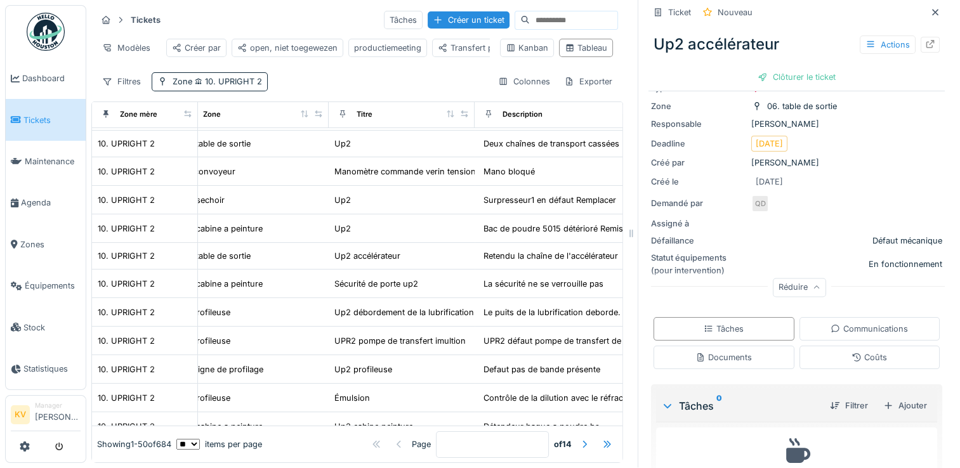
scroll to position [142, 0]
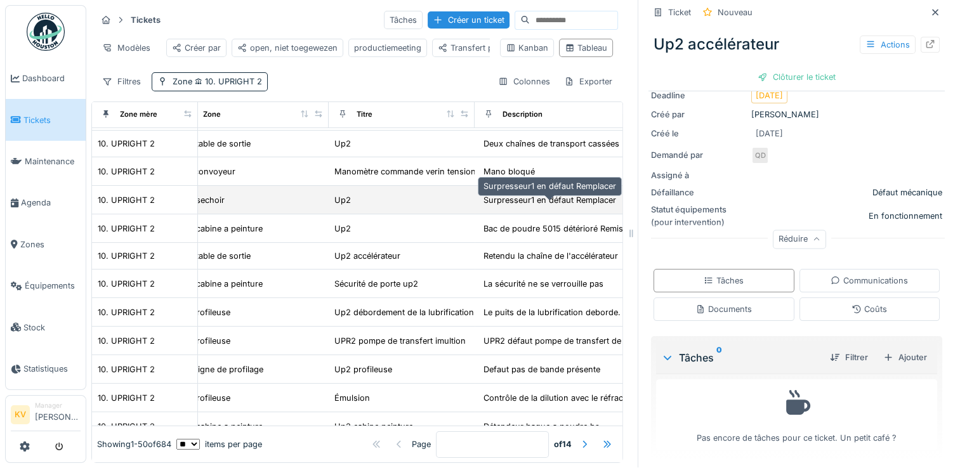
click at [516, 199] on div "Surpresseur1 en défaut Remplacer" at bounding box center [550, 200] width 133 height 12
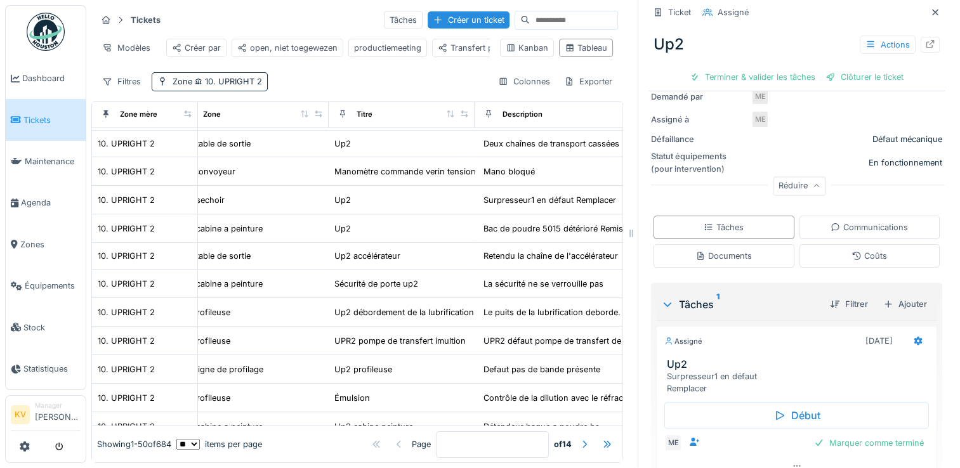
scroll to position [261, 0]
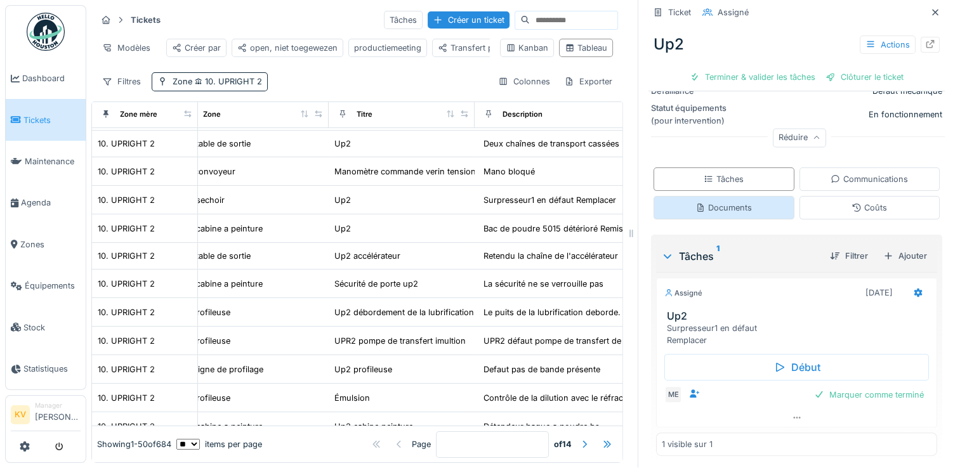
click at [733, 202] on div "Documents" at bounding box center [723, 208] width 56 height 12
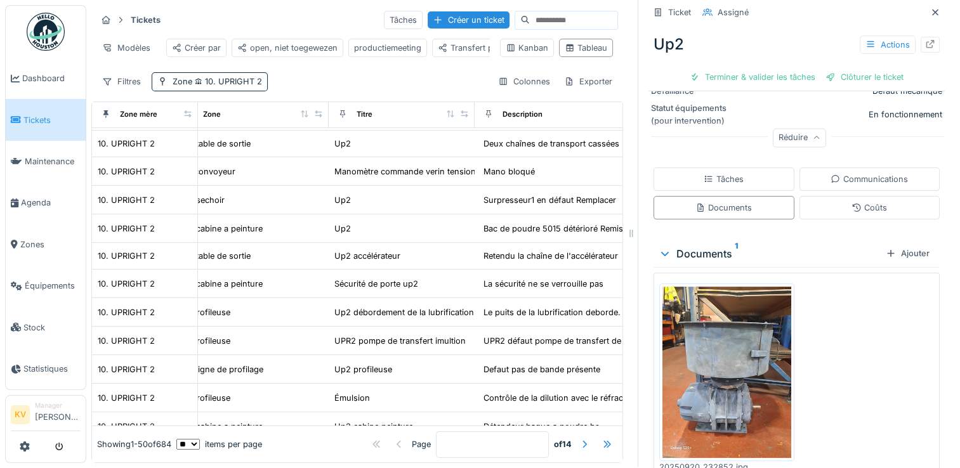
click at [714, 345] on img at bounding box center [726, 372] width 129 height 171
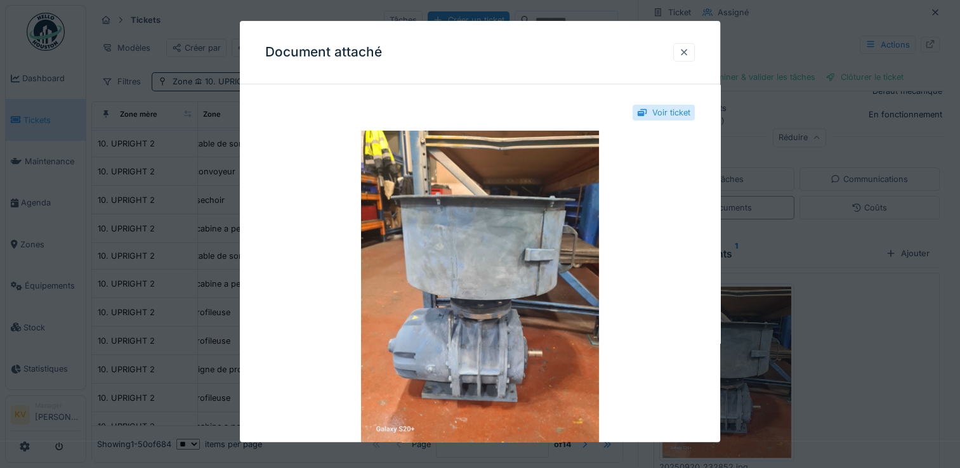
click at [689, 54] on div at bounding box center [684, 52] width 10 height 12
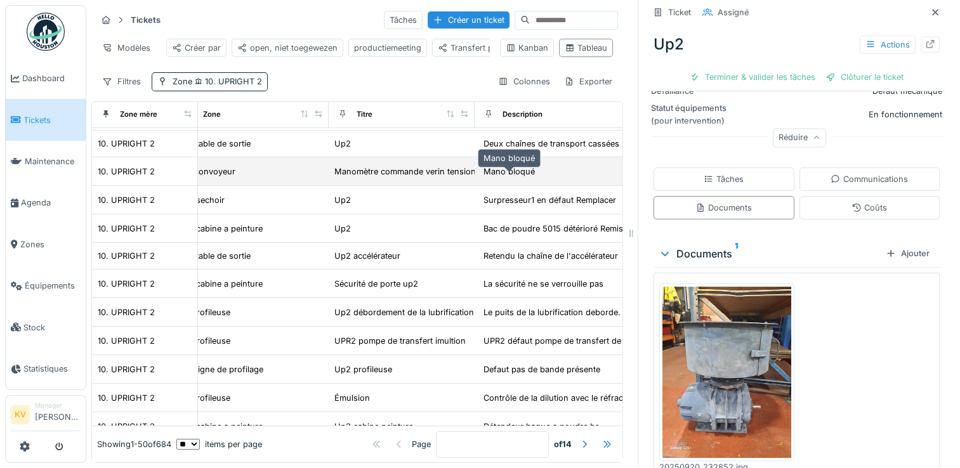
click at [515, 168] on div "Mano bloqué" at bounding box center [509, 172] width 51 height 12
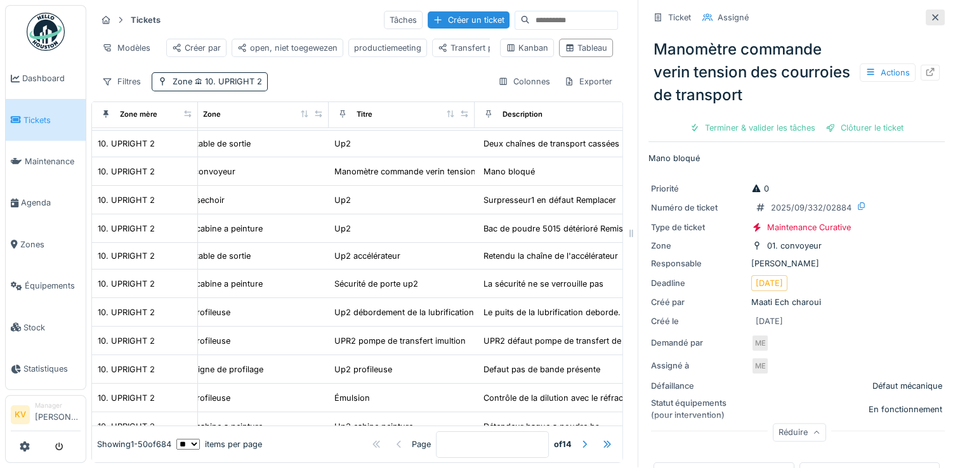
click at [930, 13] on icon at bounding box center [935, 17] width 10 height 8
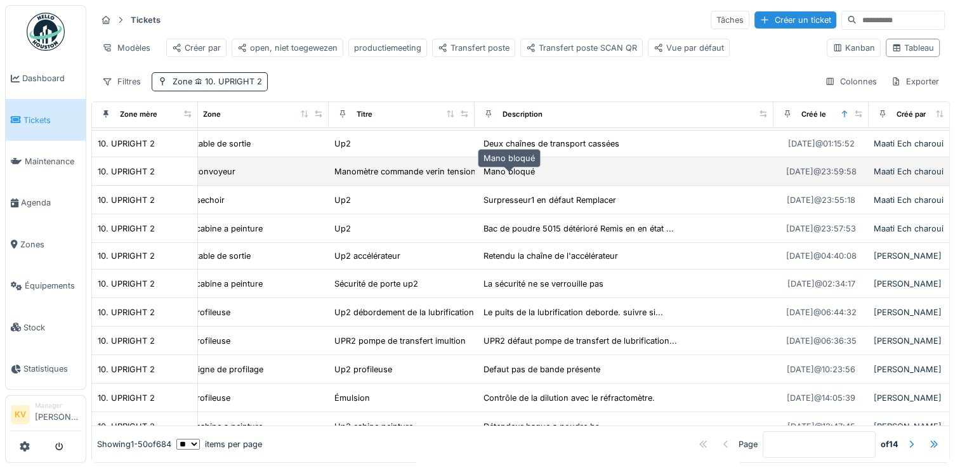
click at [489, 169] on div "Mano bloqué" at bounding box center [509, 172] width 51 height 12
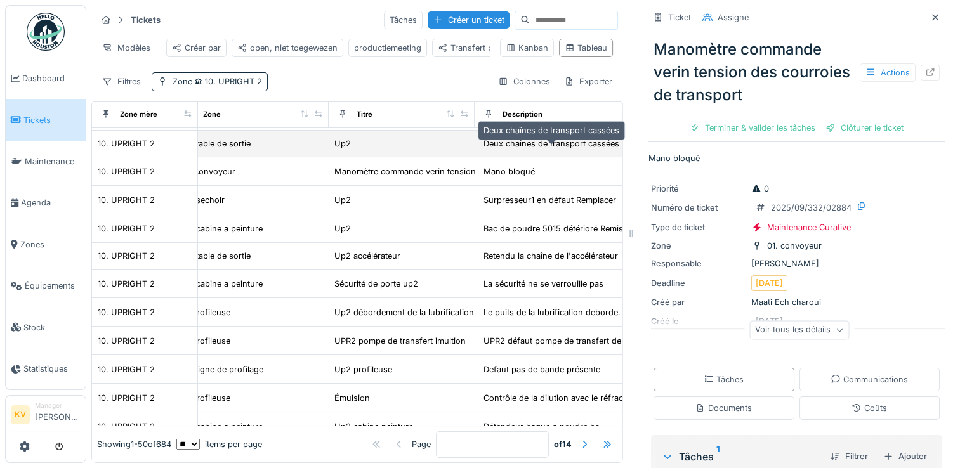
click at [532, 143] on div "Deux chaînes de transport cassées" at bounding box center [552, 144] width 136 height 12
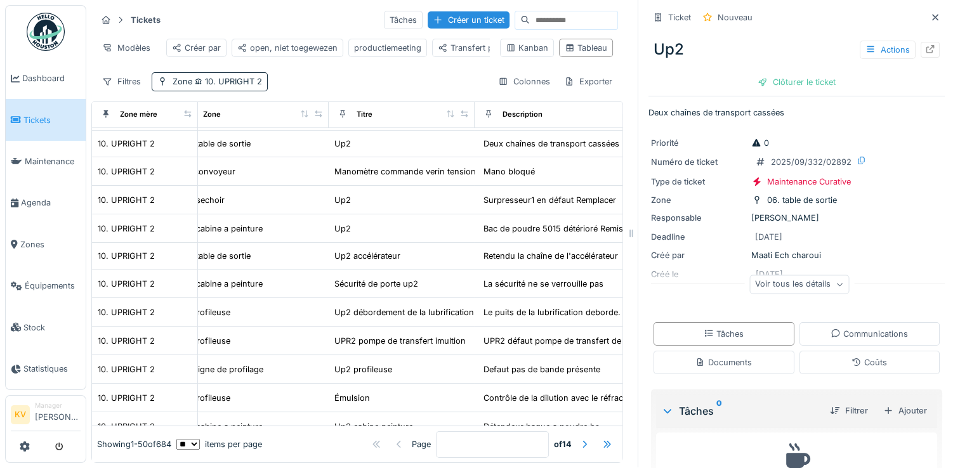
scroll to position [56, 0]
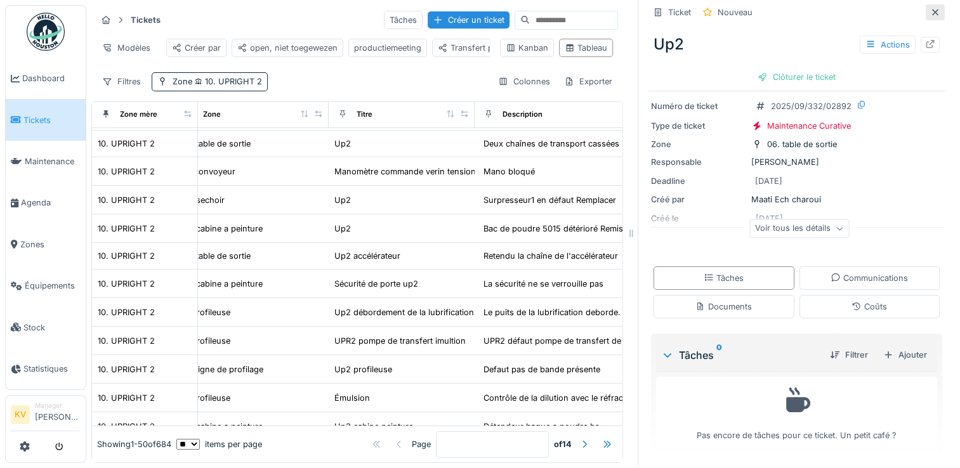
click at [930, 8] on icon at bounding box center [935, 12] width 10 height 8
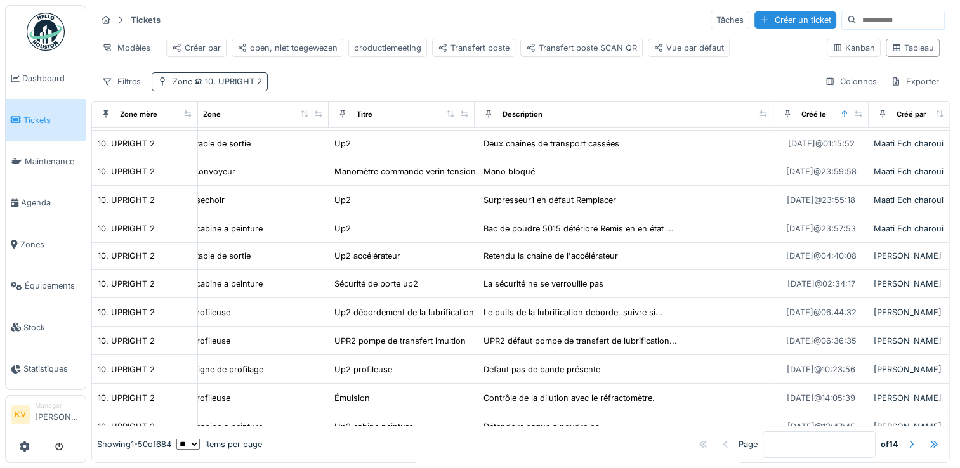
click at [236, 81] on span "10. UPRIGHT 2" at bounding box center [227, 82] width 70 height 10
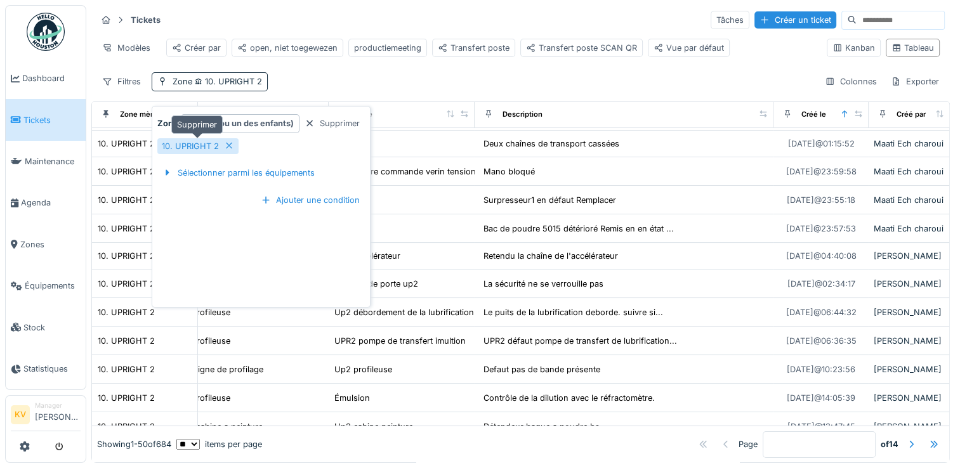
click at [228, 143] on icon at bounding box center [229, 146] width 6 height 6
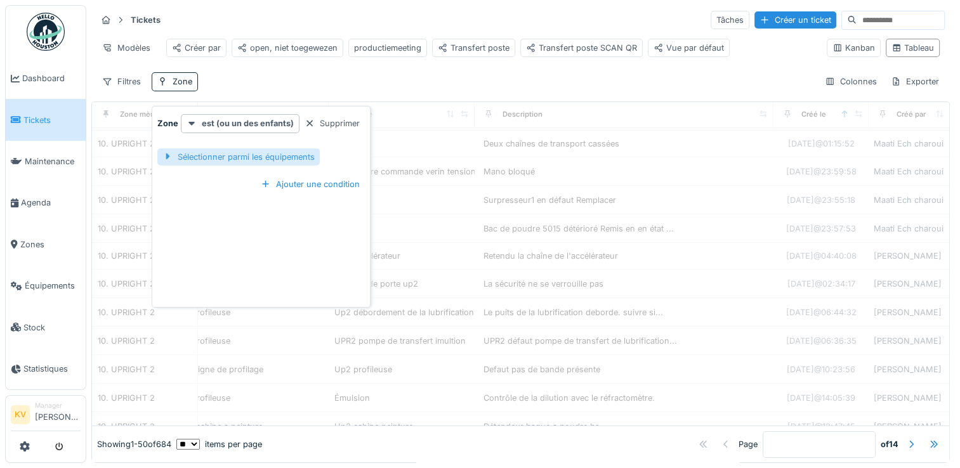
click at [230, 151] on div "Sélectionner parmi les équipements" at bounding box center [238, 156] width 162 height 17
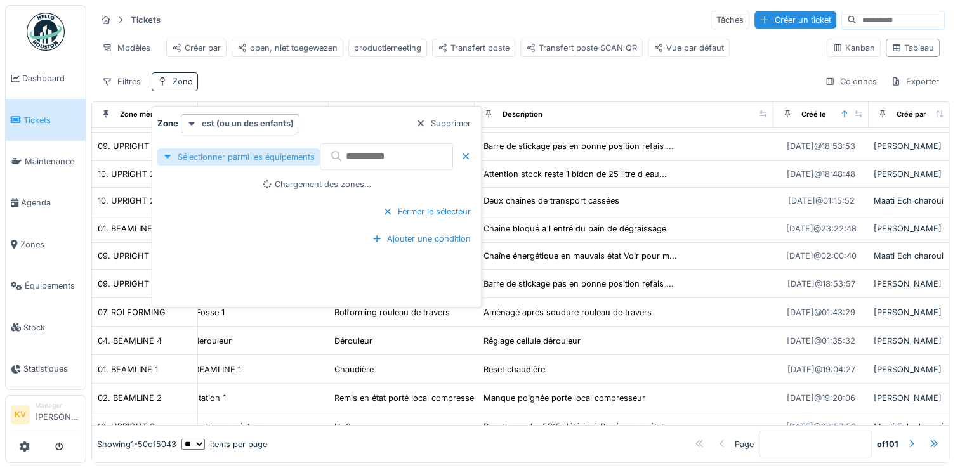
scroll to position [110, 23]
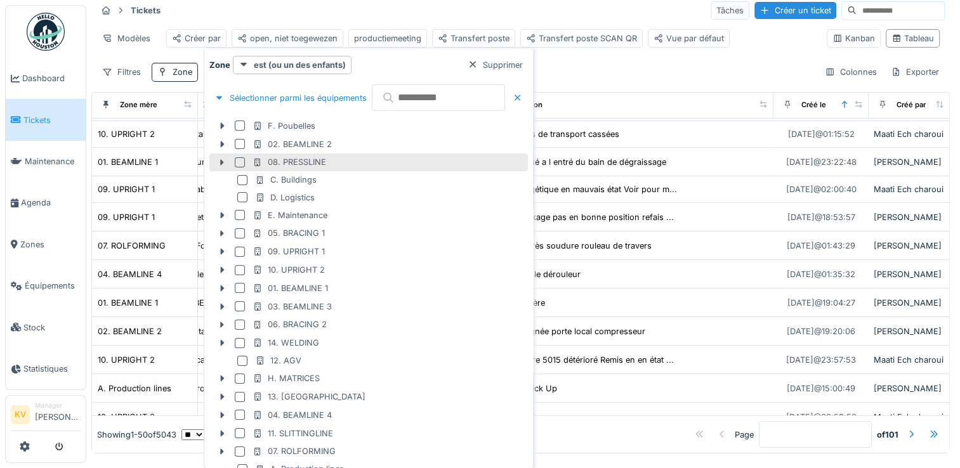
click at [239, 160] on div at bounding box center [240, 162] width 10 height 10
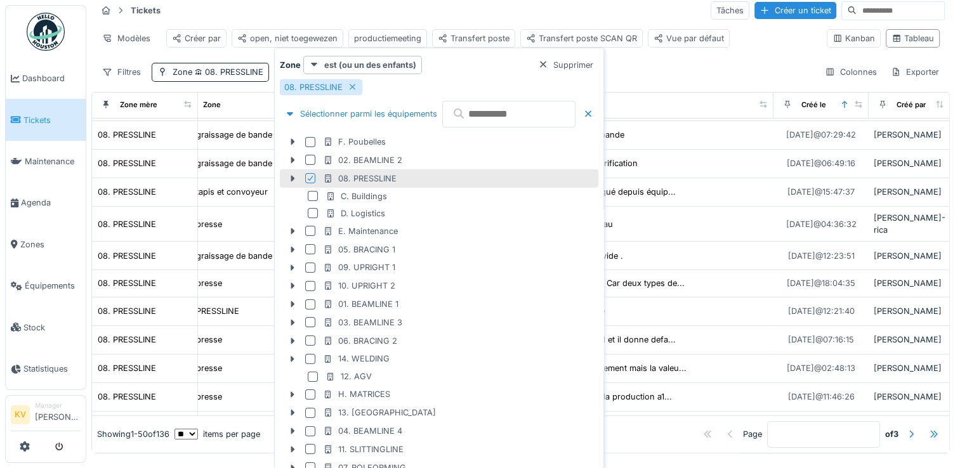
click at [462, 15] on div "Tickets Tâches Créer un ticket" at bounding box center [520, 10] width 848 height 21
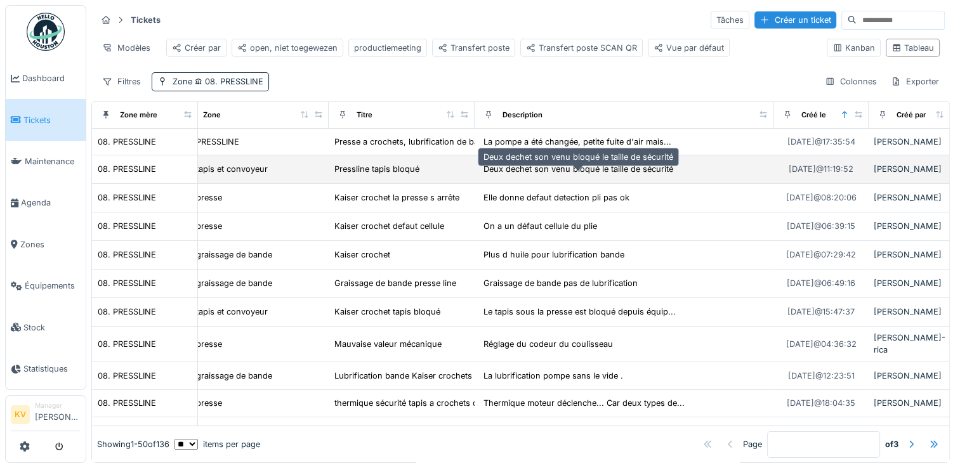
scroll to position [0, 0]
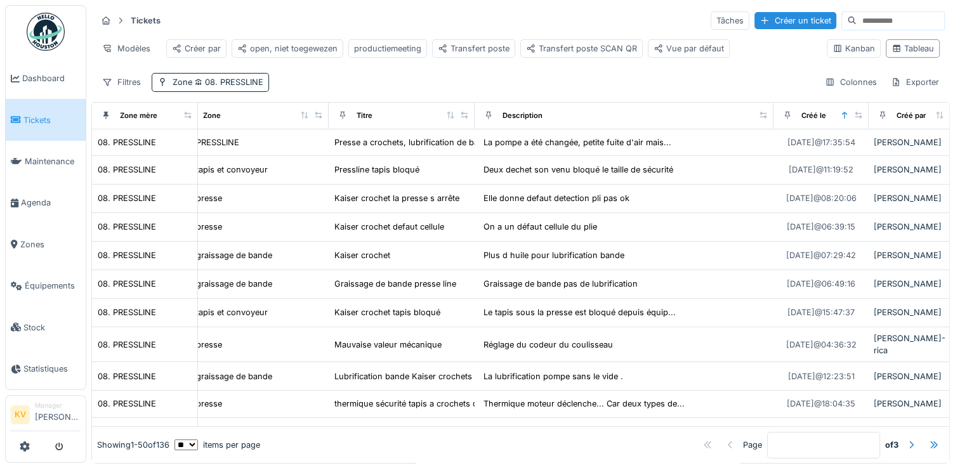
click at [675, 91] on div "Filtres Zone 08. PRESSLINE Colonnes Exporter" at bounding box center [520, 82] width 848 height 18
